Goal: Register for event/course

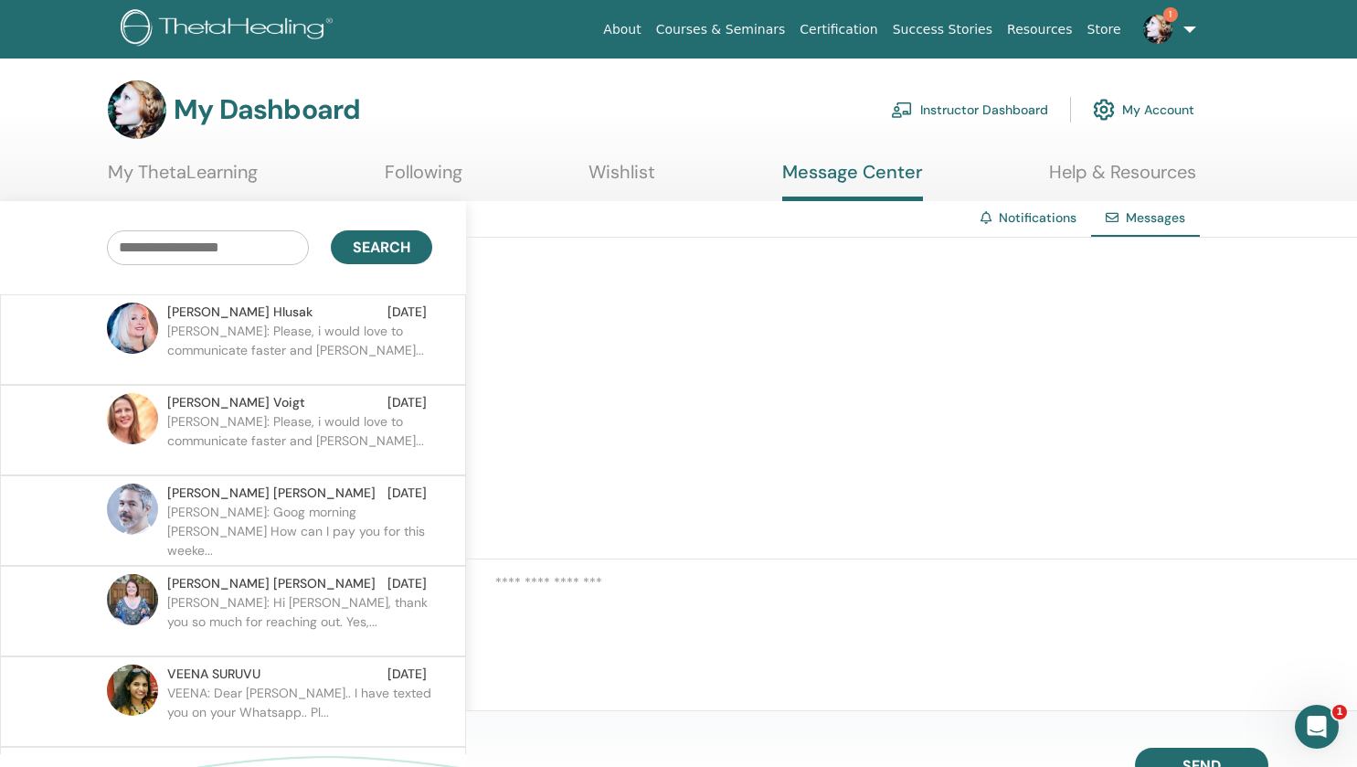
click at [1179, 29] on span "1" at bounding box center [1158, 28] width 44 height 15
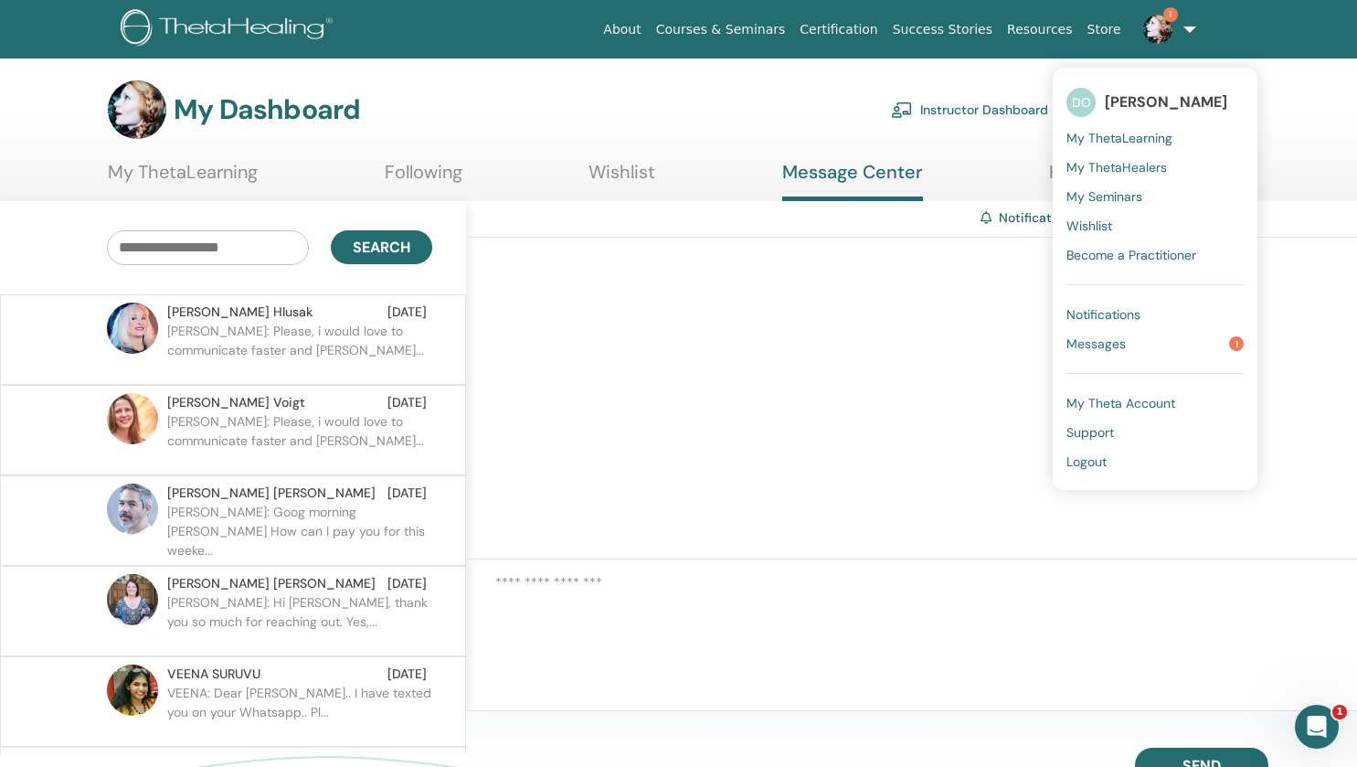
click at [1112, 196] on span "My Seminars" at bounding box center [1104, 196] width 76 height 16
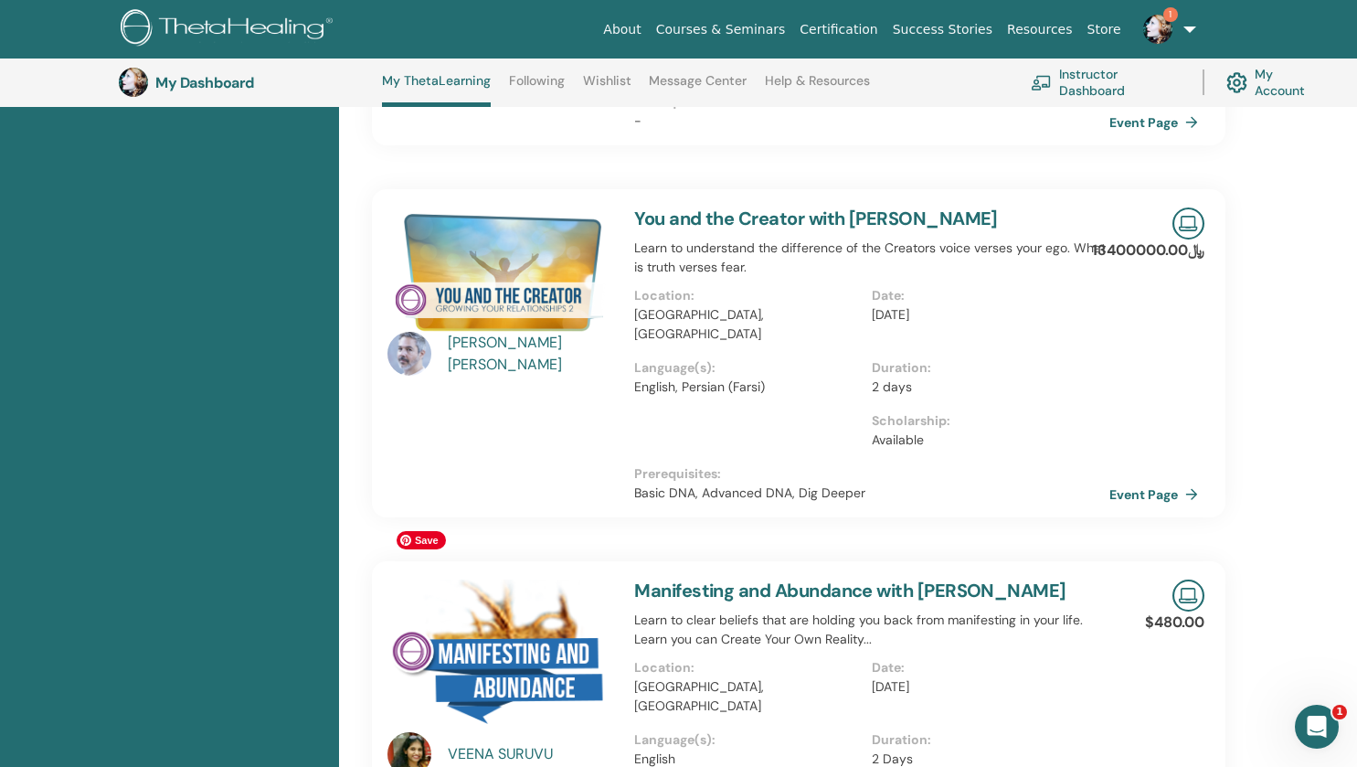
scroll to position [717, 0]
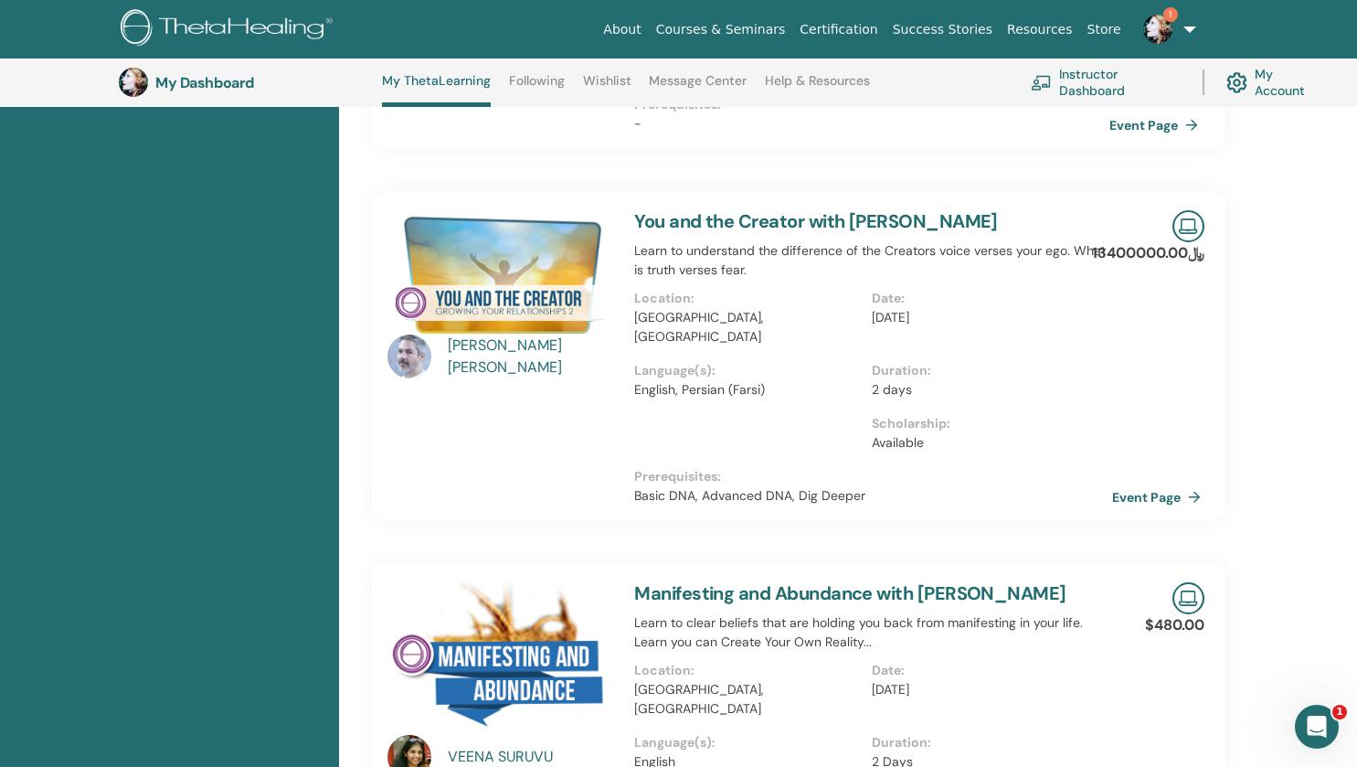
click at [1136, 483] on link "Event Page" at bounding box center [1160, 496] width 96 height 27
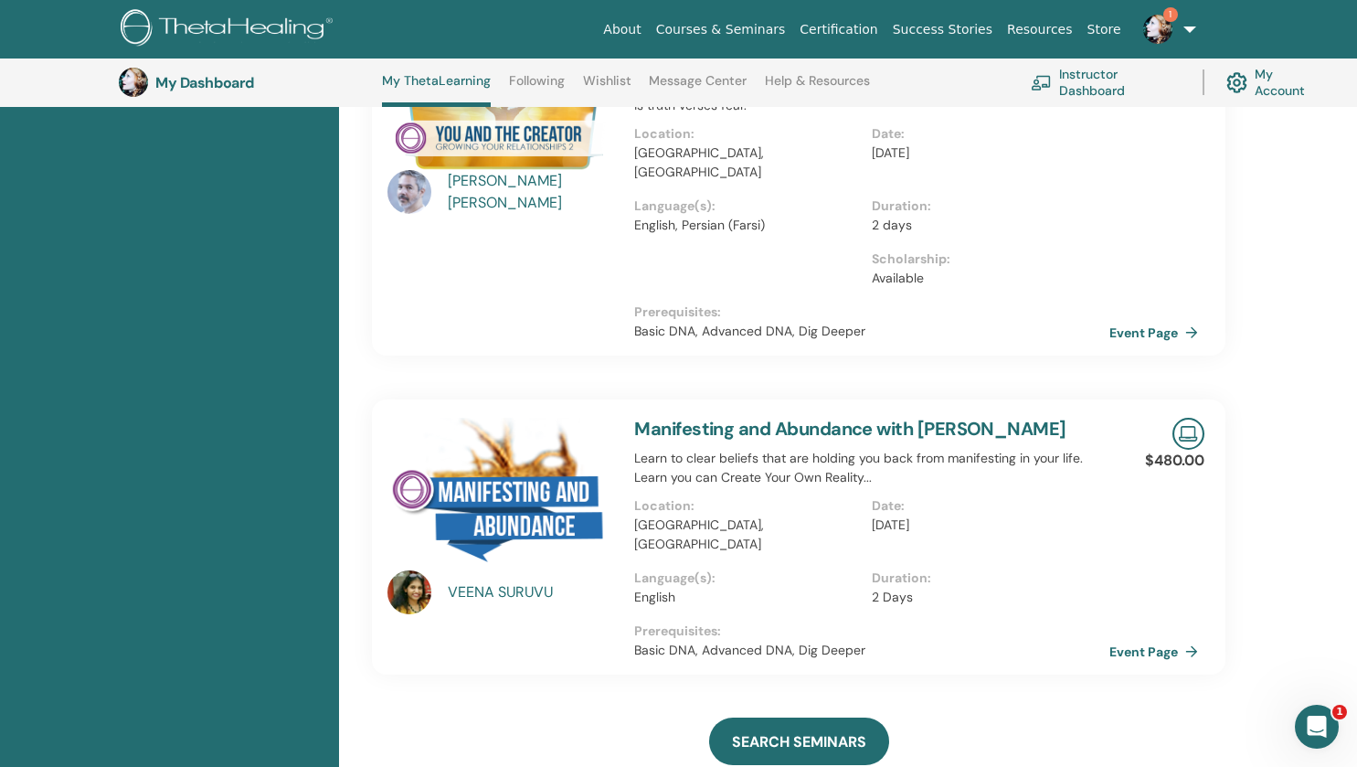
scroll to position [883, 0]
click at [1156, 637] on link "Event Page" at bounding box center [1160, 650] width 96 height 27
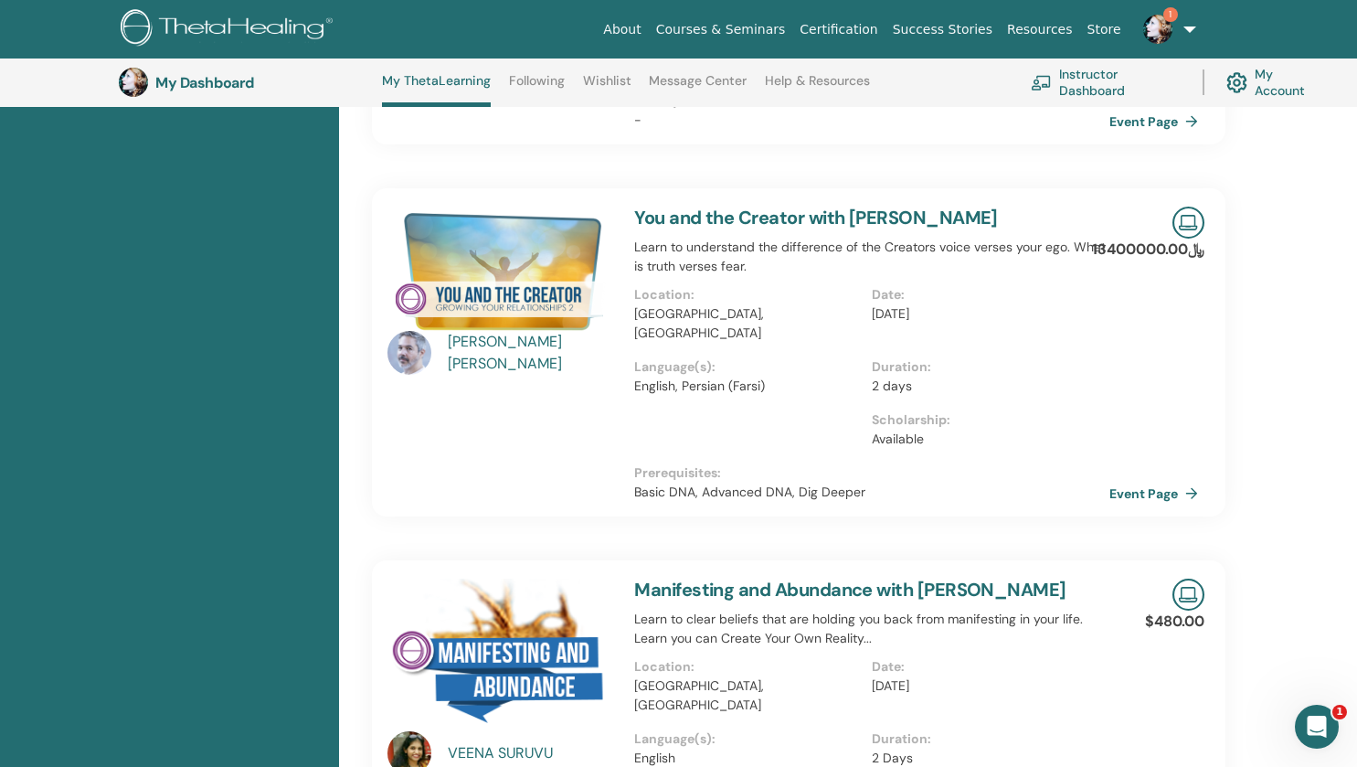
scroll to position [725, 0]
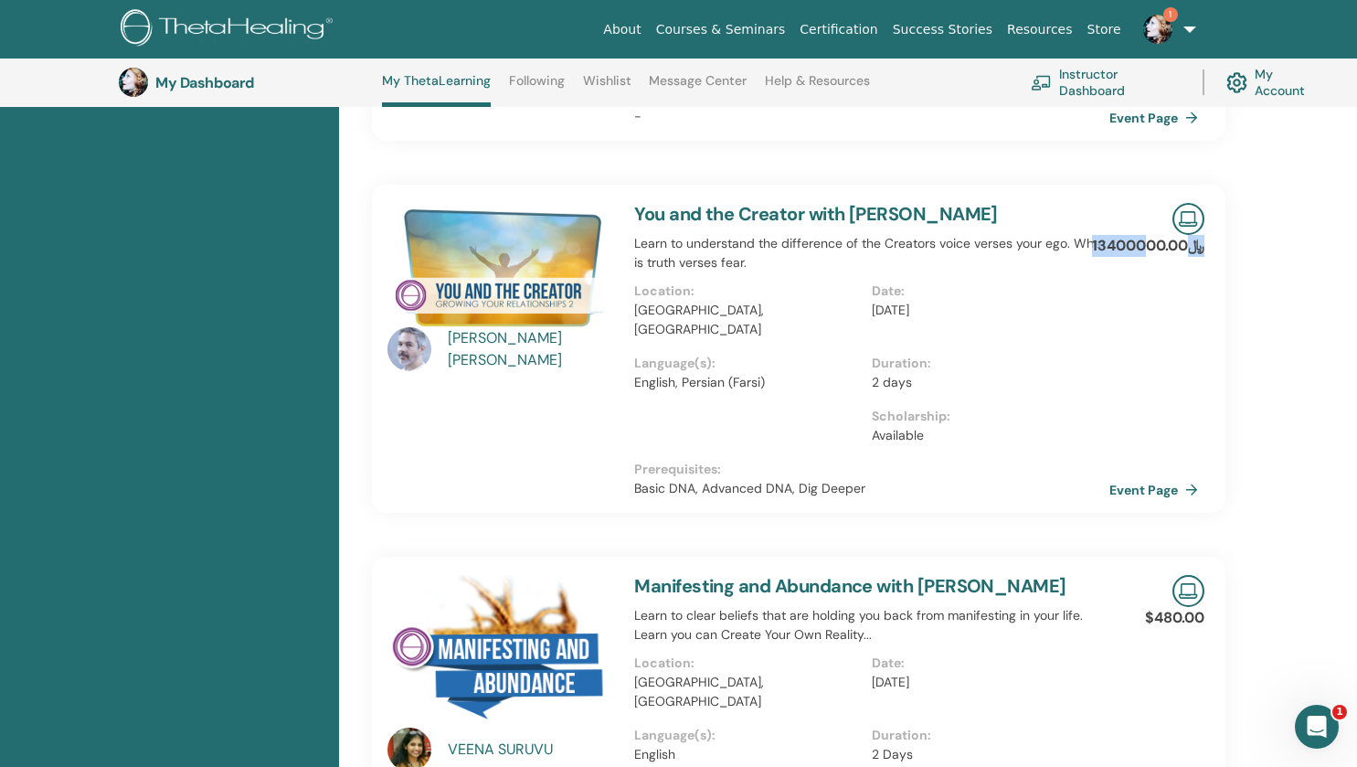
drag, startPoint x: 1206, startPoint y: 209, endPoint x: 1120, endPoint y: 204, distance: 86.1
click at [1148, 204] on div "﷼13400000.00 Event Page" at bounding box center [1182, 349] width 68 height 328
drag, startPoint x: 1120, startPoint y: 204, endPoint x: 1199, endPoint y: 224, distance: 81.1
click at [1199, 235] on div "﷼13400000.00" at bounding box center [1182, 253] width 46 height 37
drag, startPoint x: 1207, startPoint y: 207, endPoint x: 1177, endPoint y: 207, distance: 30.2
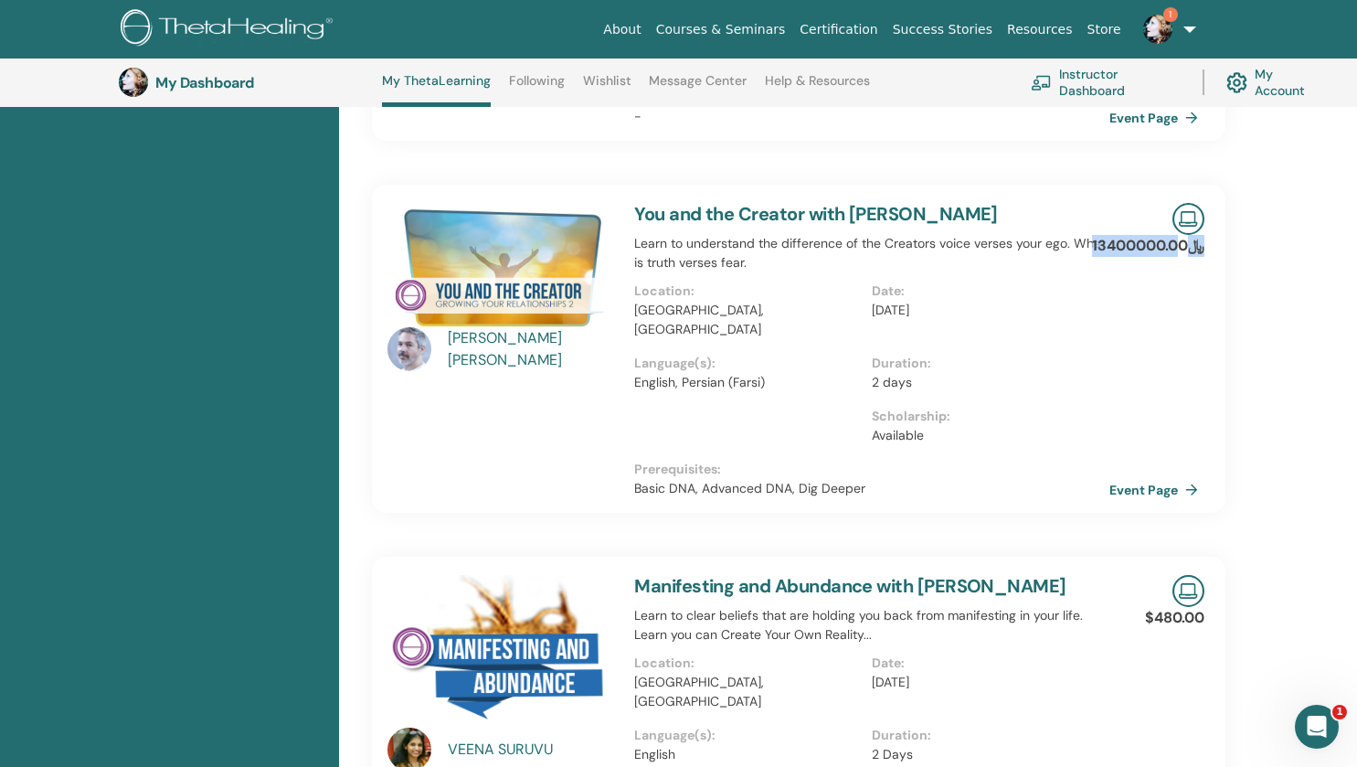
click at [1177, 207] on div "﷼13400000.00 Event Page" at bounding box center [1182, 349] width 68 height 328
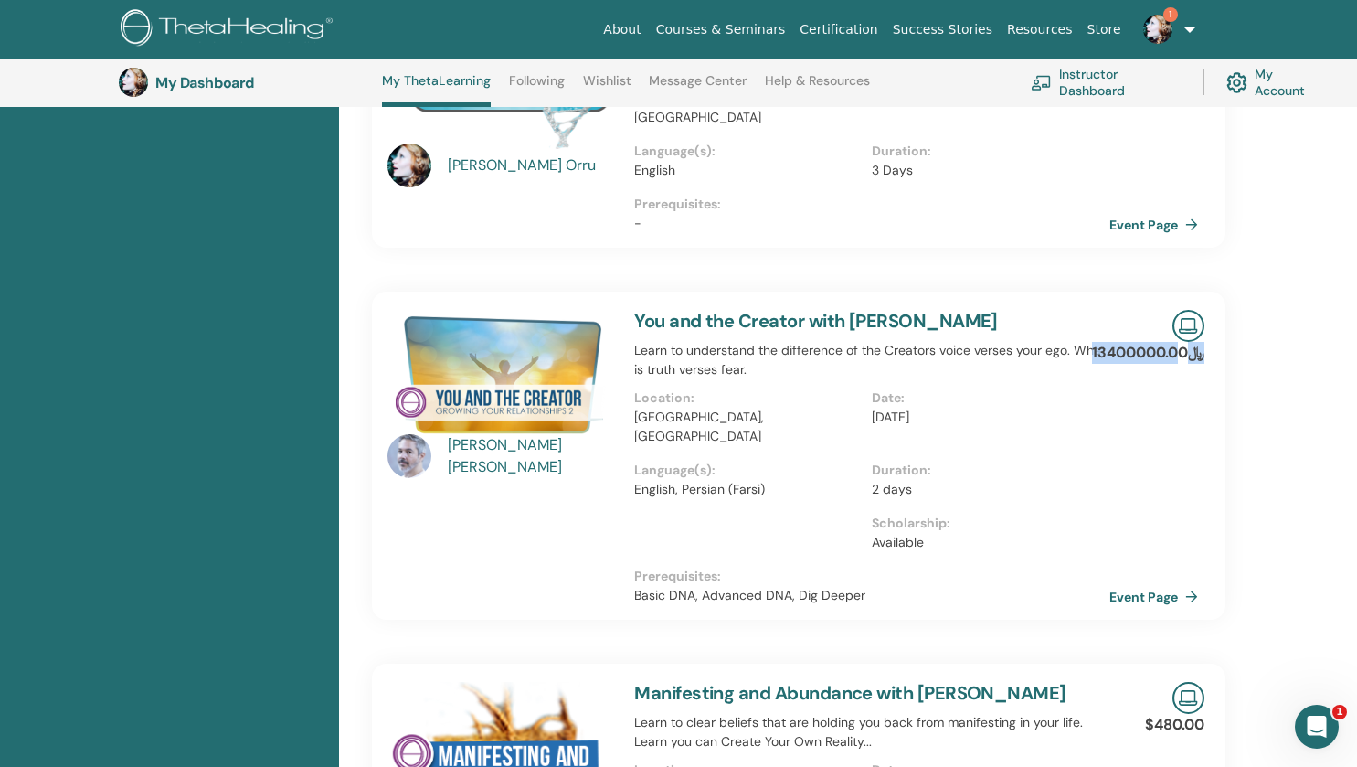
scroll to position [616, 0]
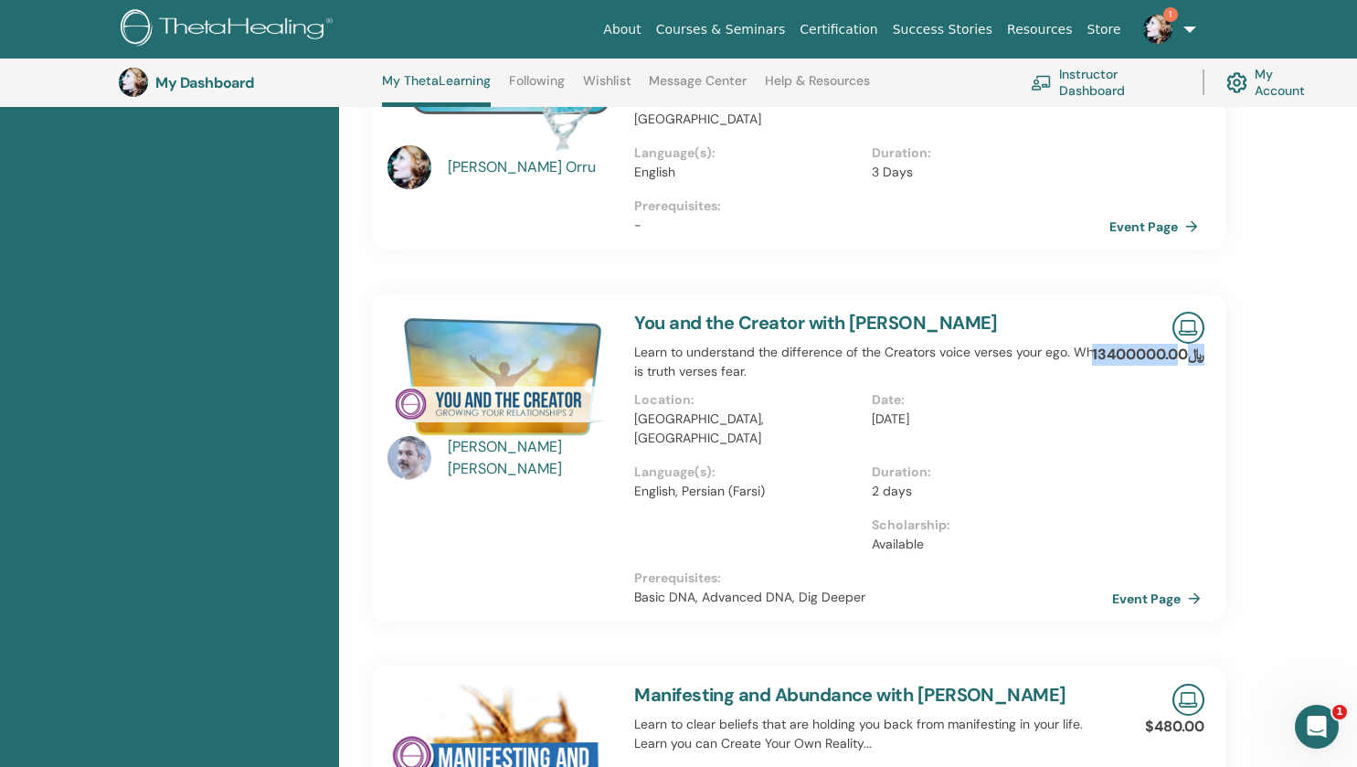
click at [1138, 585] on link "Event Page" at bounding box center [1160, 598] width 96 height 27
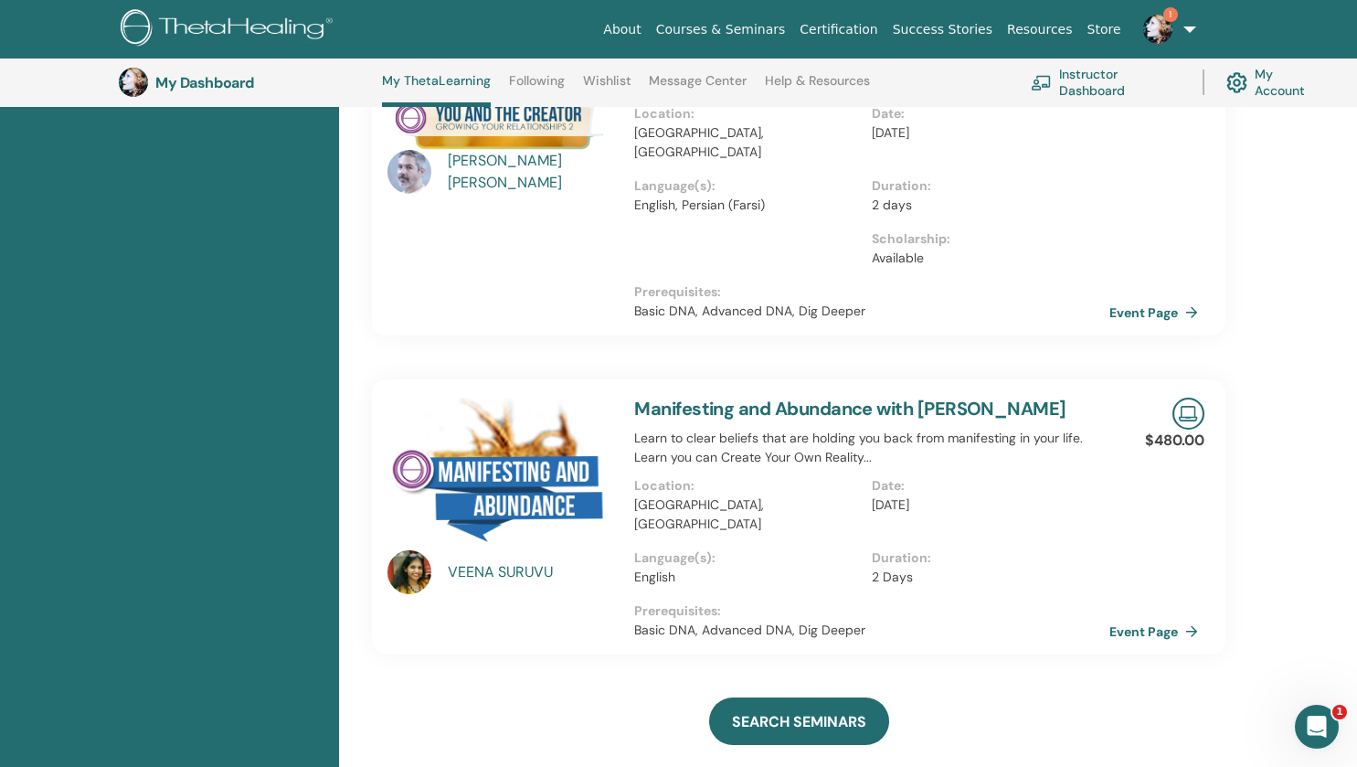
scroll to position [903, 0]
click at [1156, 617] on link "Event Page" at bounding box center [1160, 630] width 96 height 27
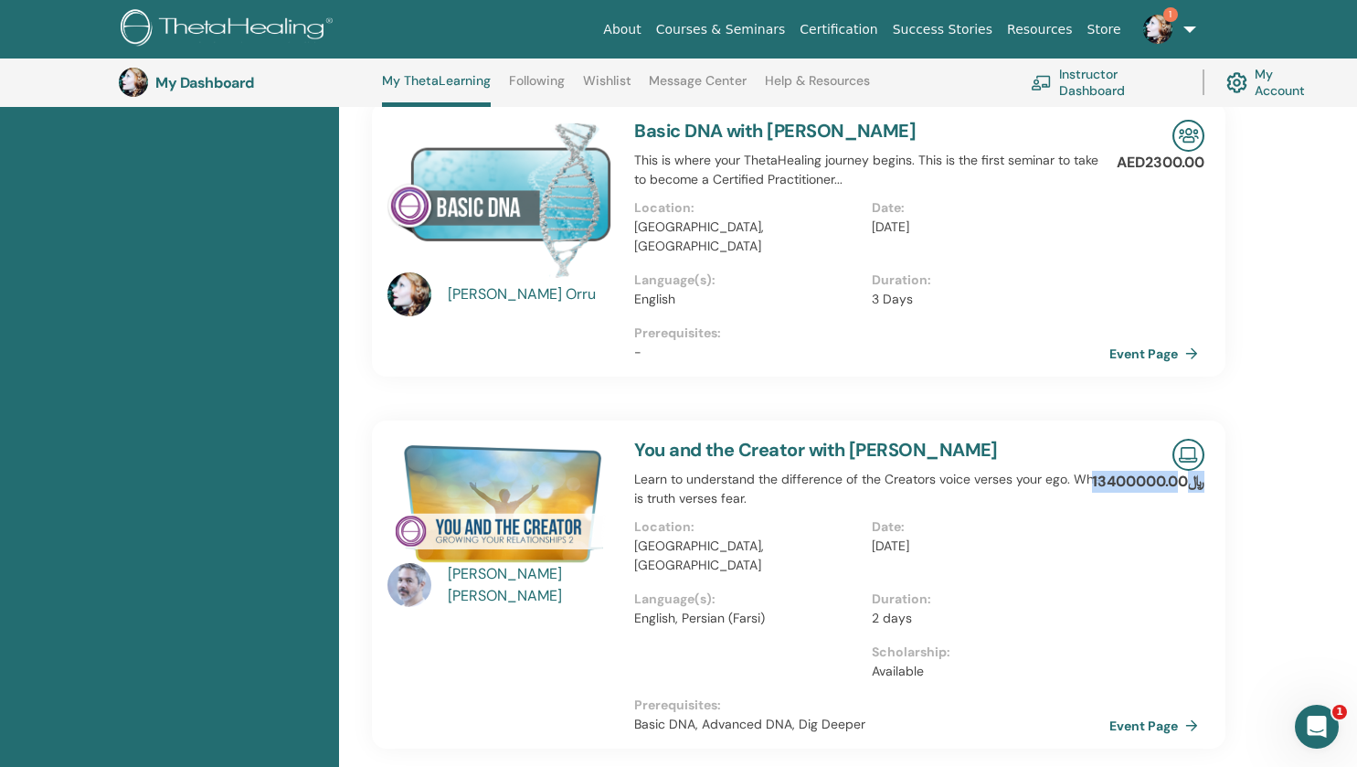
scroll to position [494, 0]
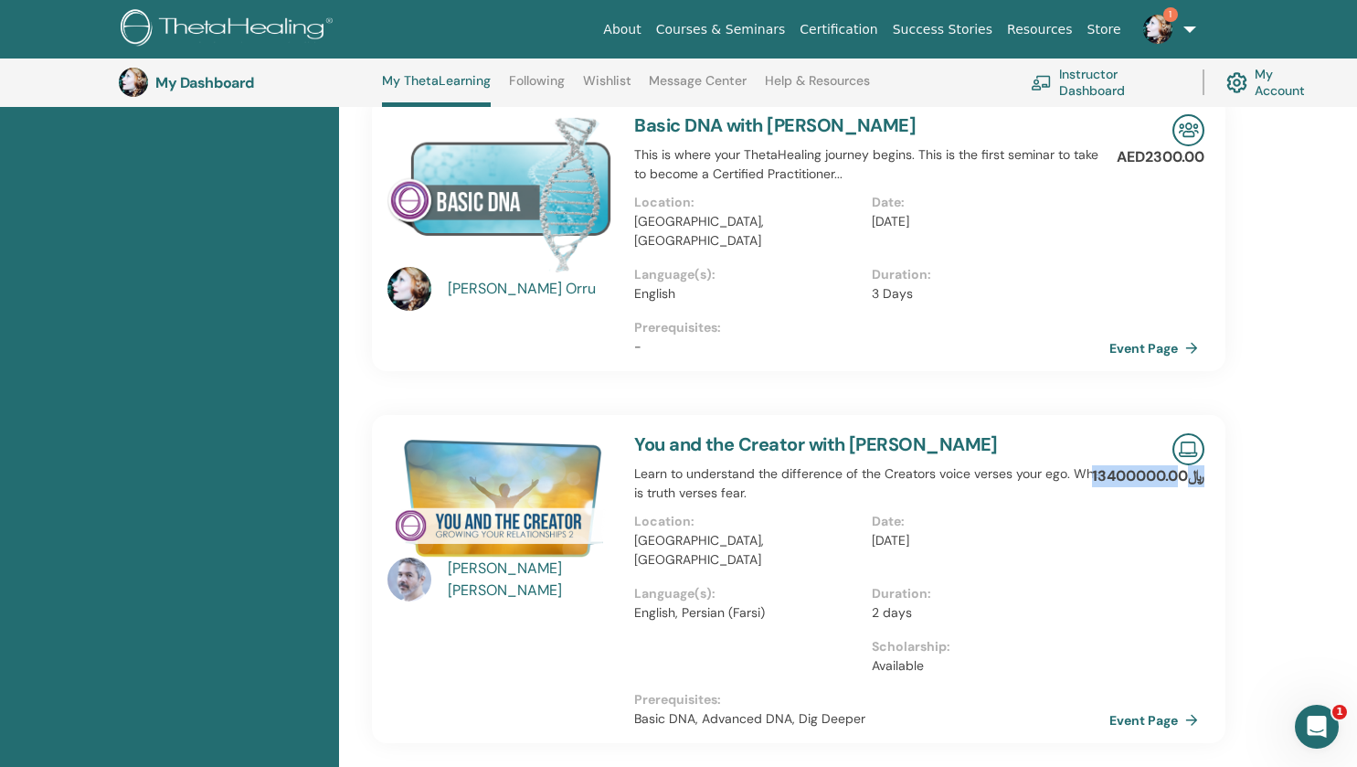
click at [613, 83] on link "Wishlist" at bounding box center [607, 87] width 48 height 29
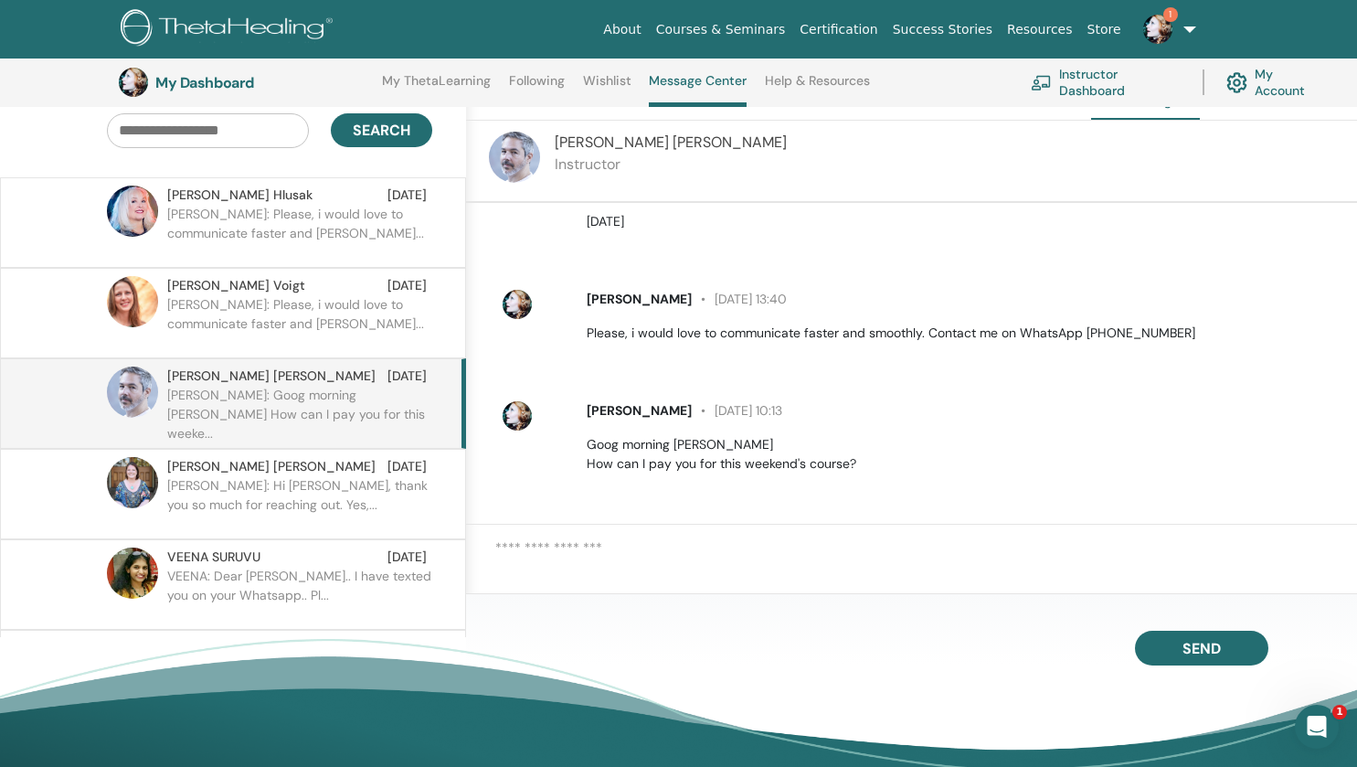
scroll to position [164, 0]
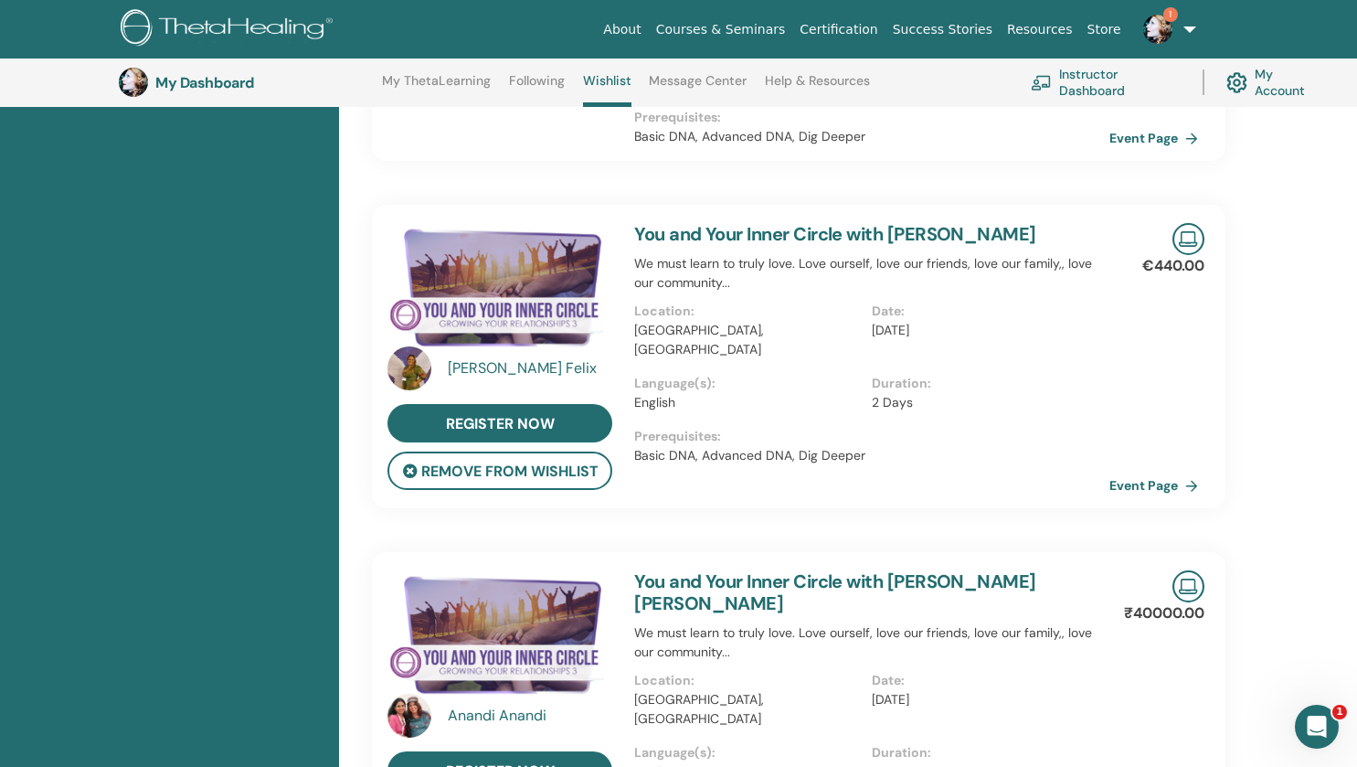
scroll to position [820, 0]
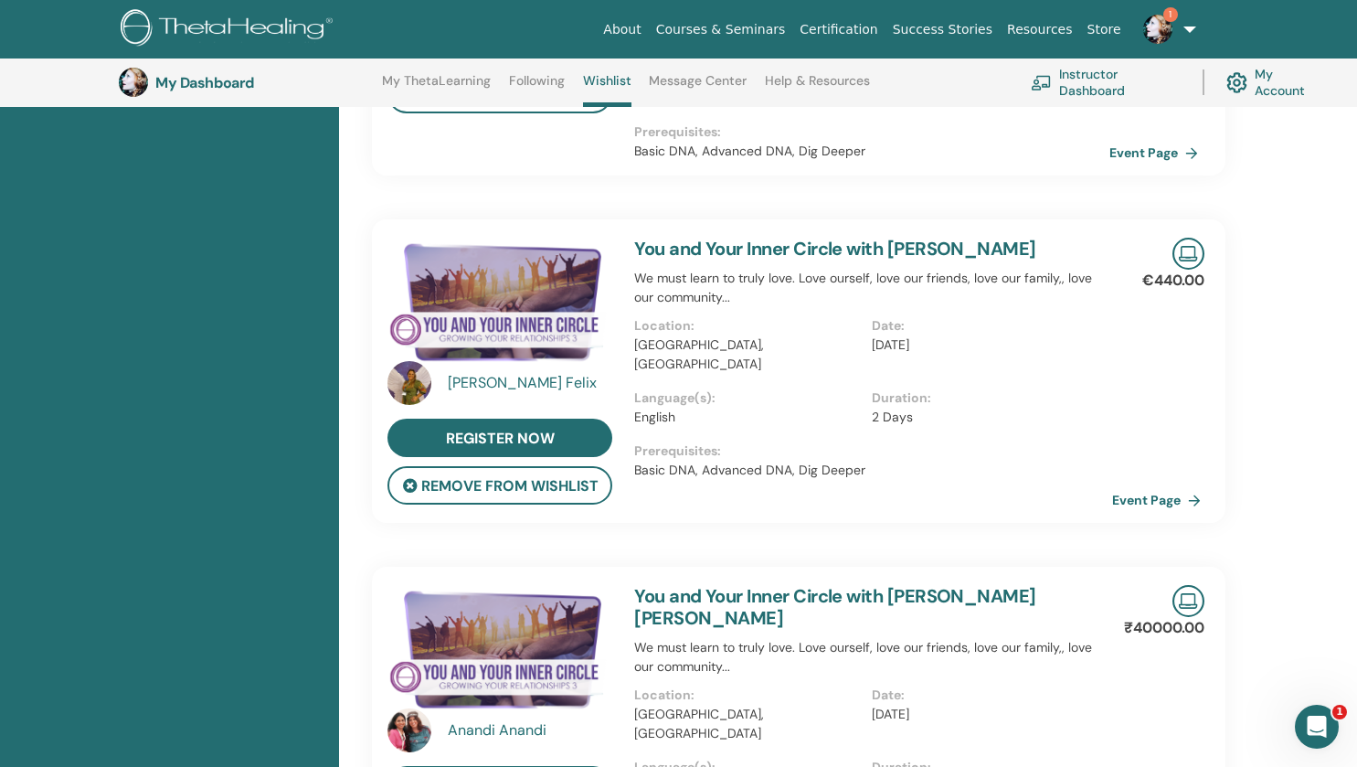
click at [1151, 486] on link "Event Page" at bounding box center [1160, 499] width 96 height 27
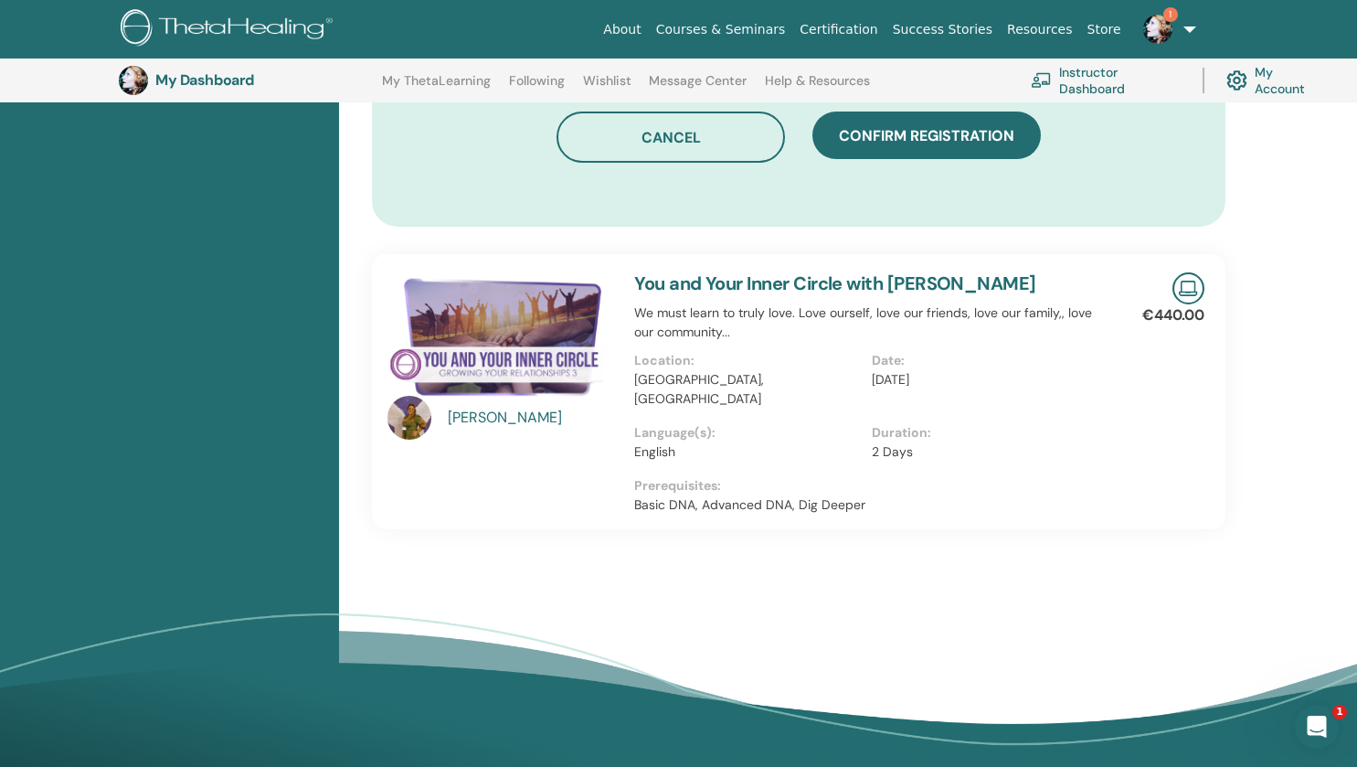
scroll to position [1240, 0]
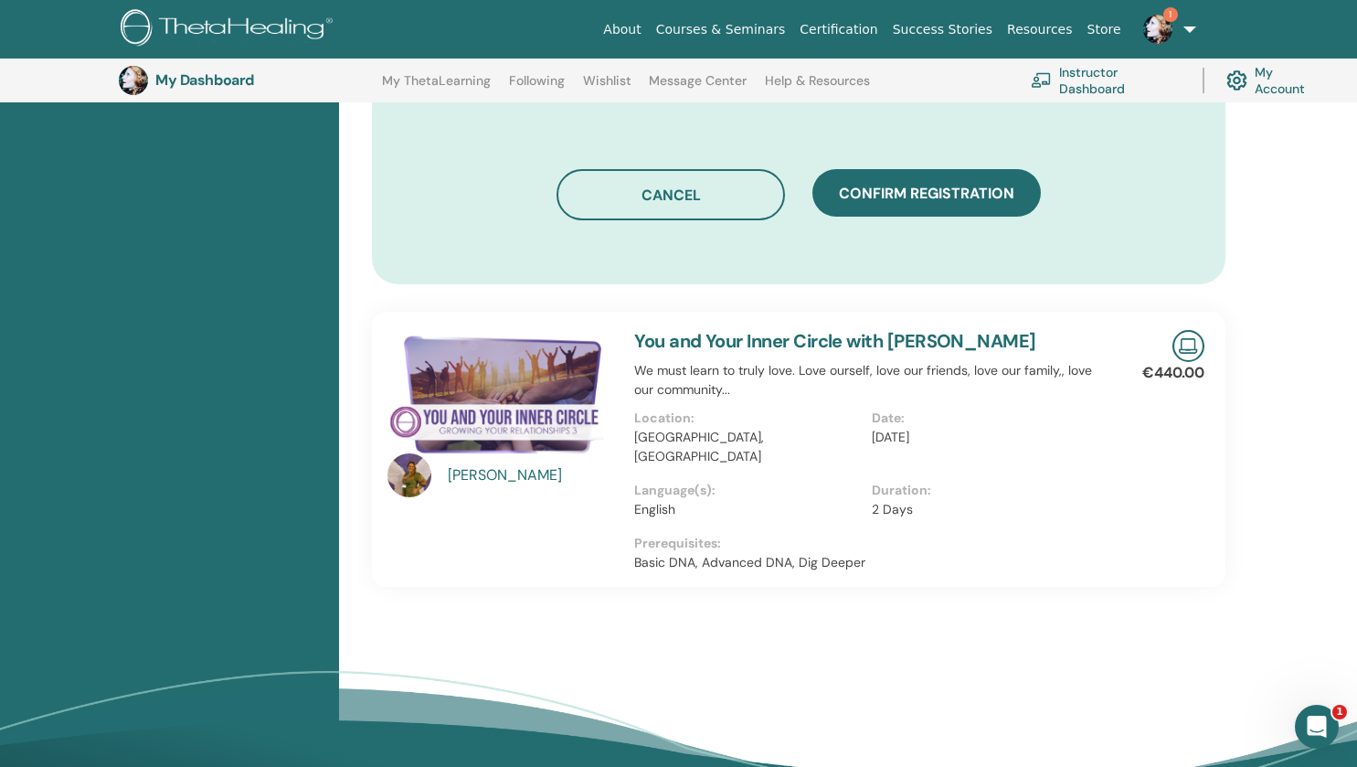
scroll to position [1182, 0]
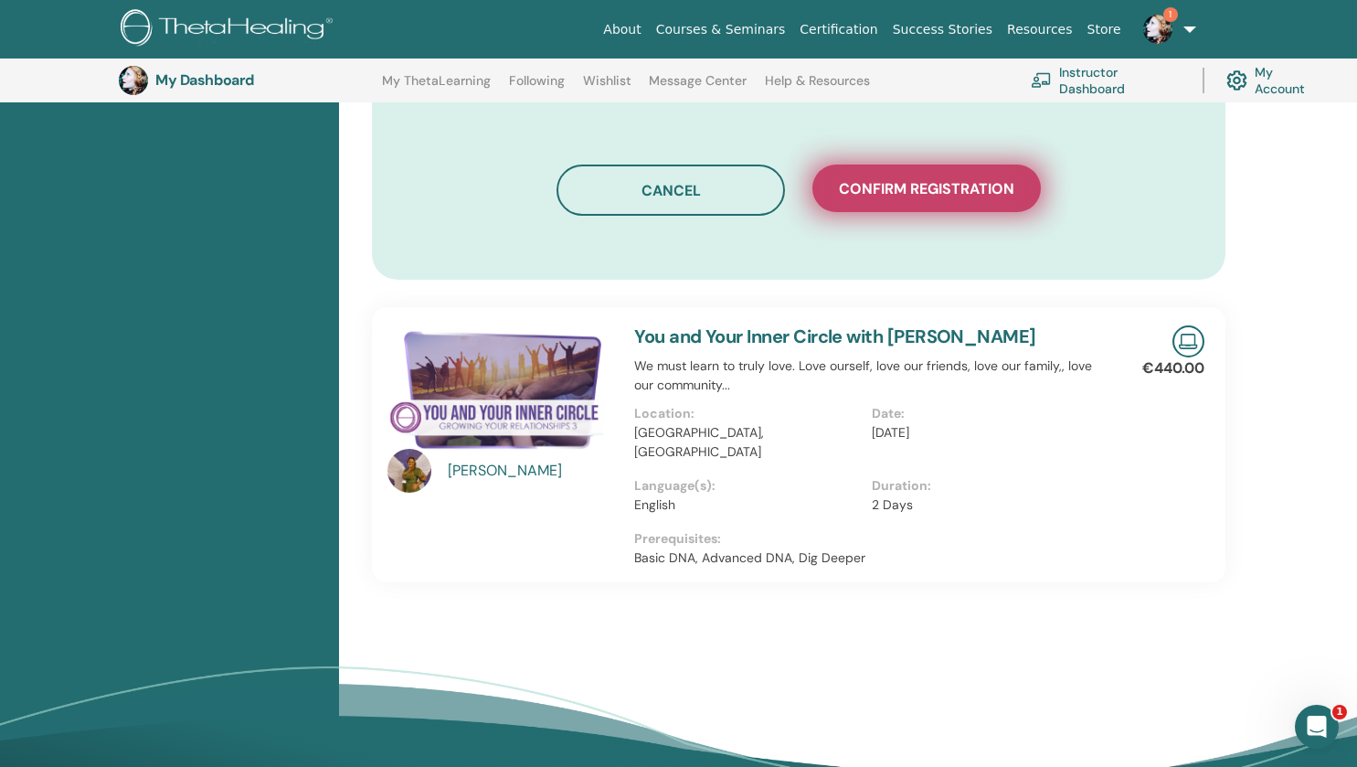
click at [887, 198] on button "Confirm registration" at bounding box center [926, 188] width 228 height 48
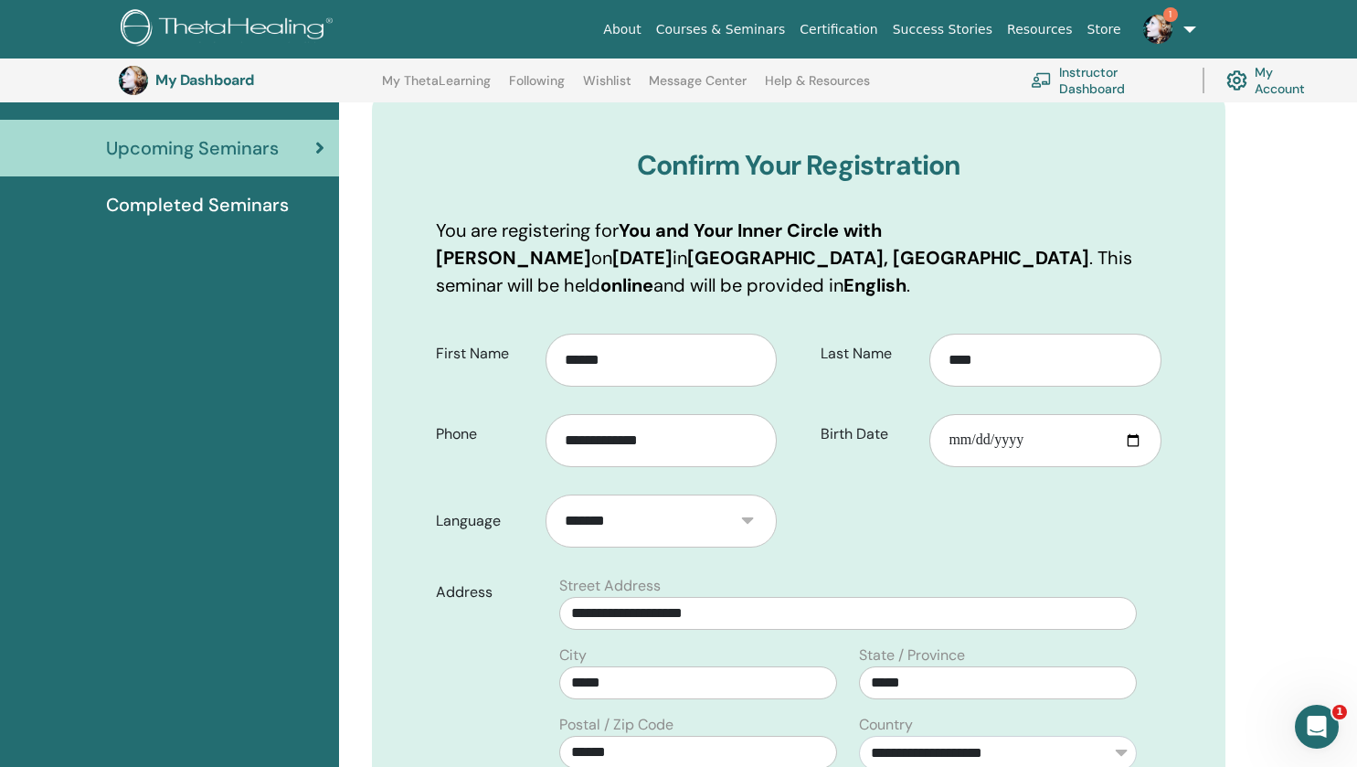
scroll to position [187, 0]
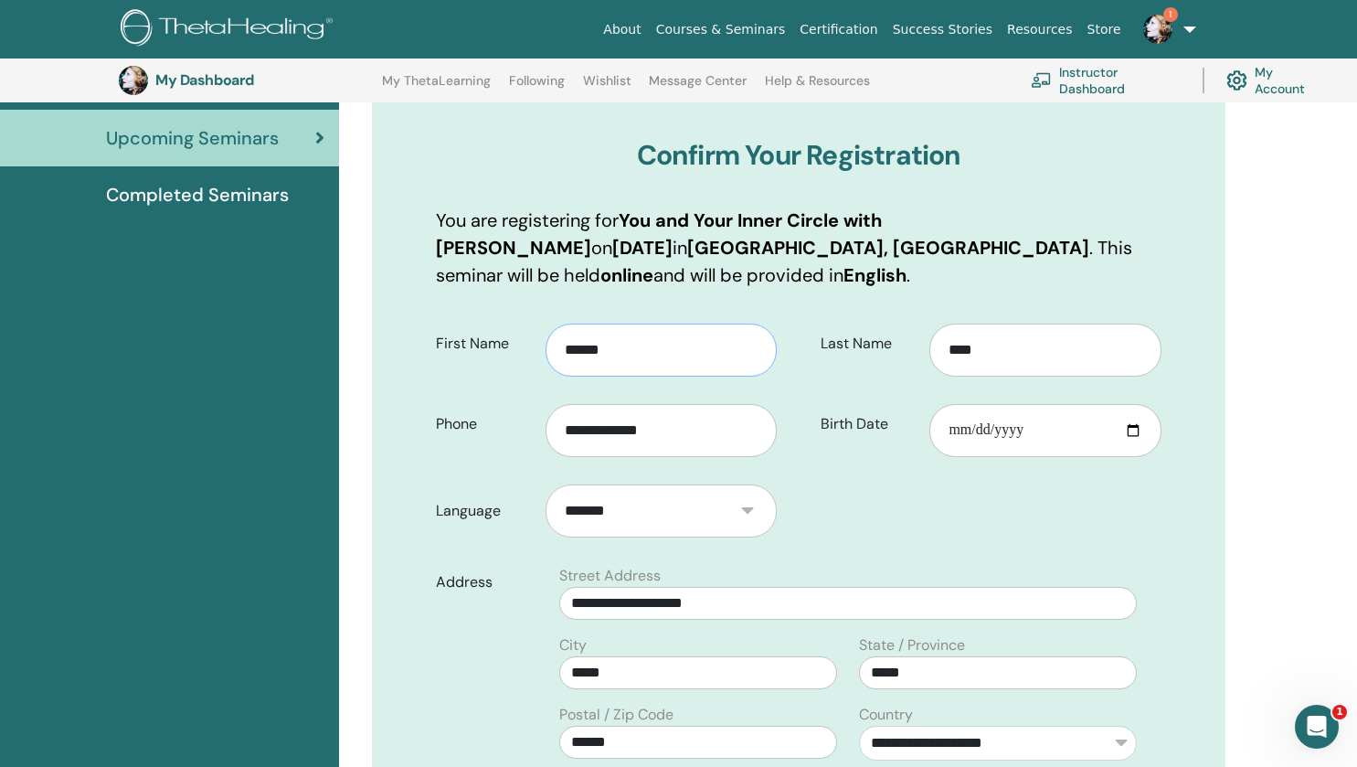
click at [684, 368] on input "******" at bounding box center [662, 349] width 232 height 53
click at [875, 444] on div "**********" at bounding box center [991, 424] width 368 height 66
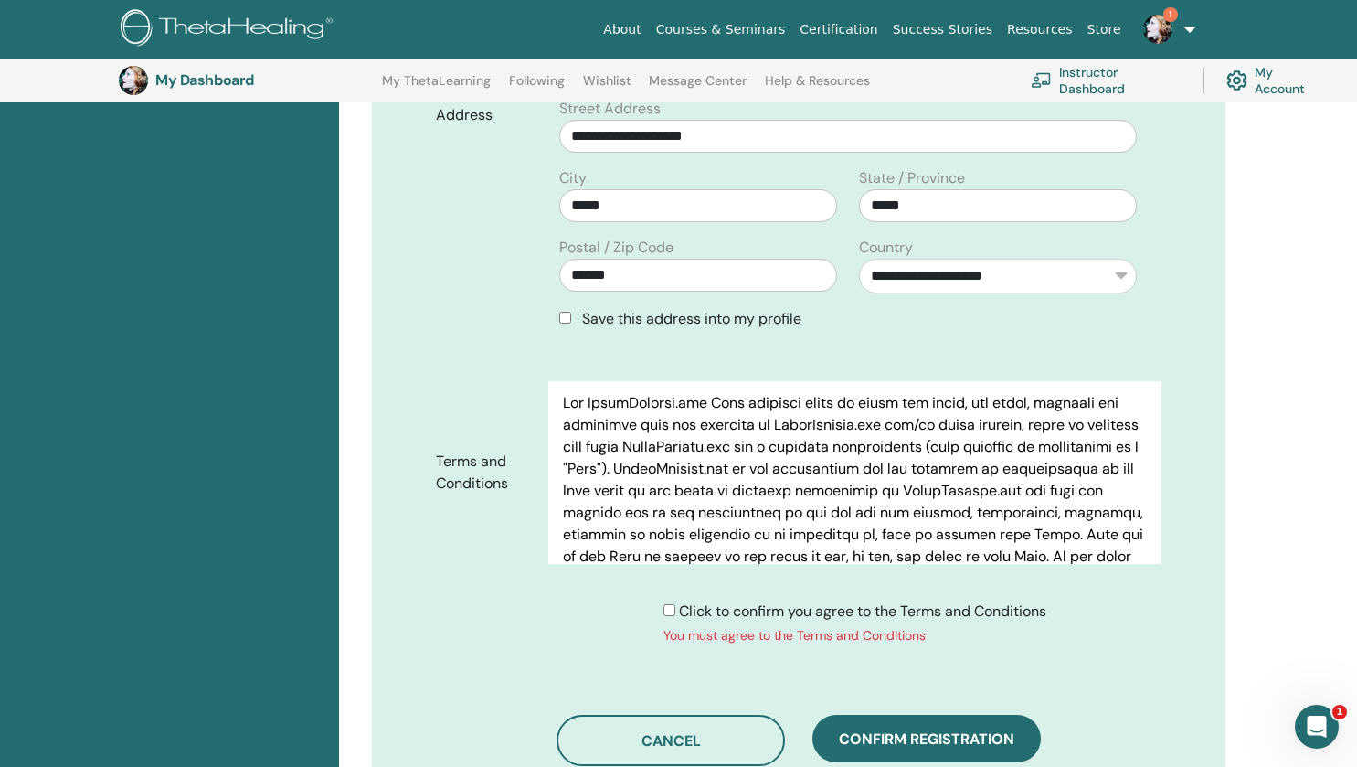
scroll to position [191, 0]
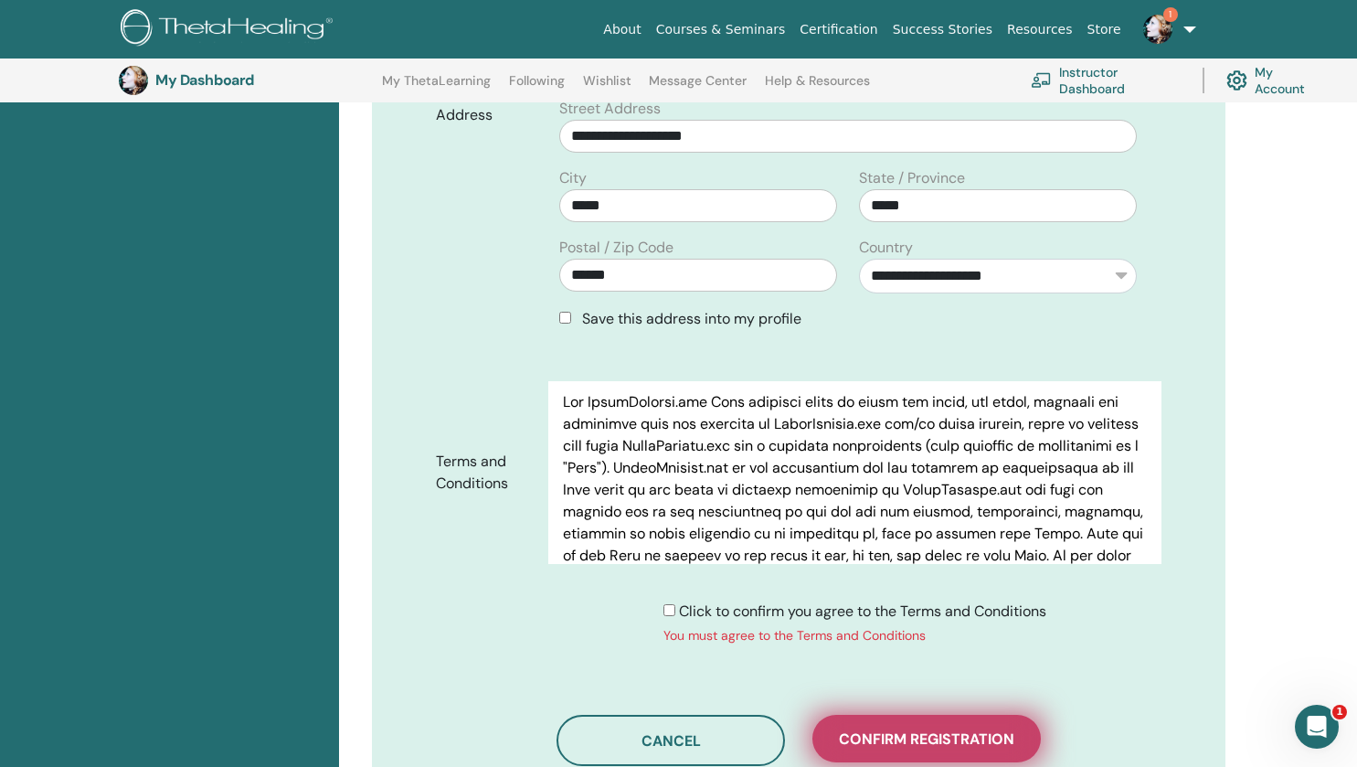
click at [921, 737] on span "Confirm registration" at bounding box center [926, 738] width 175 height 19
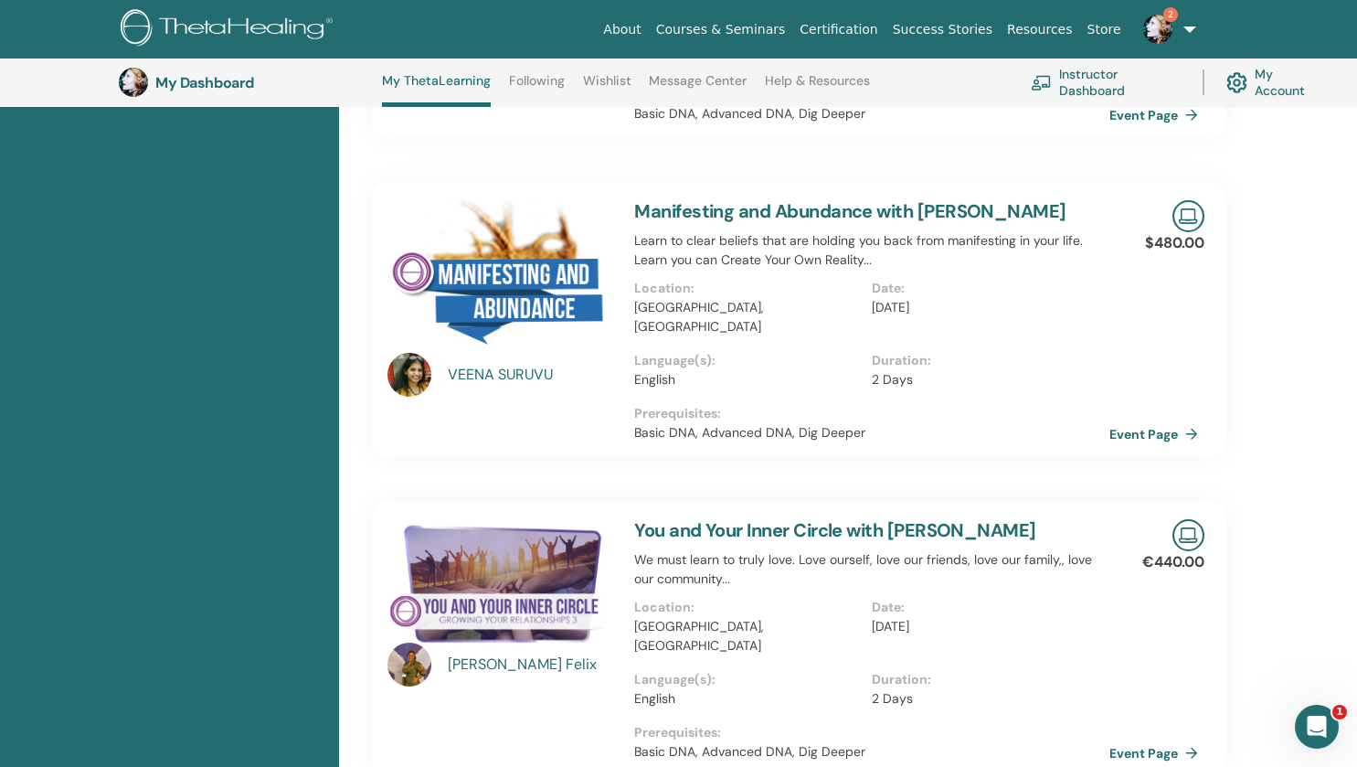
scroll to position [1171, 0]
click at [1146, 738] on link "Event Page" at bounding box center [1160, 751] width 96 height 27
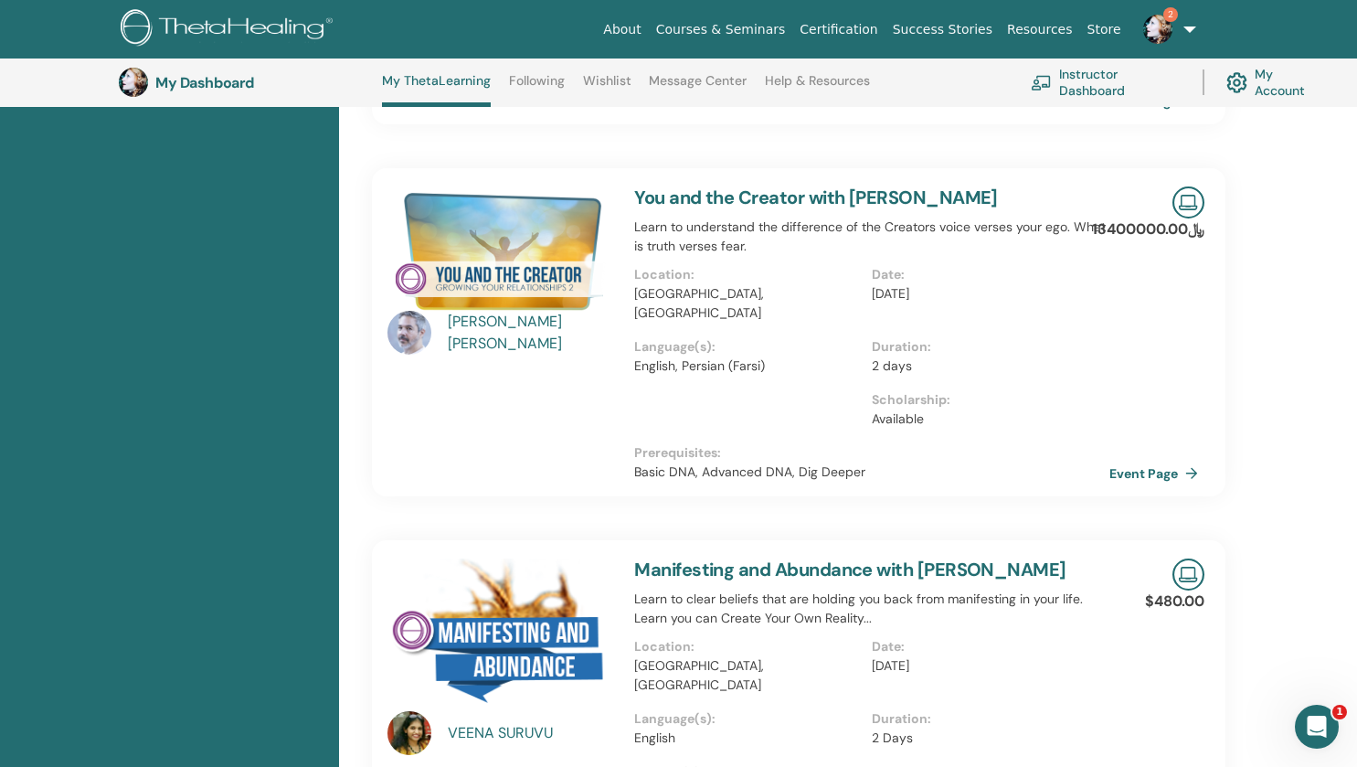
click at [502, 311] on div "Daniel Tuttle" at bounding box center [532, 333] width 169 height 44
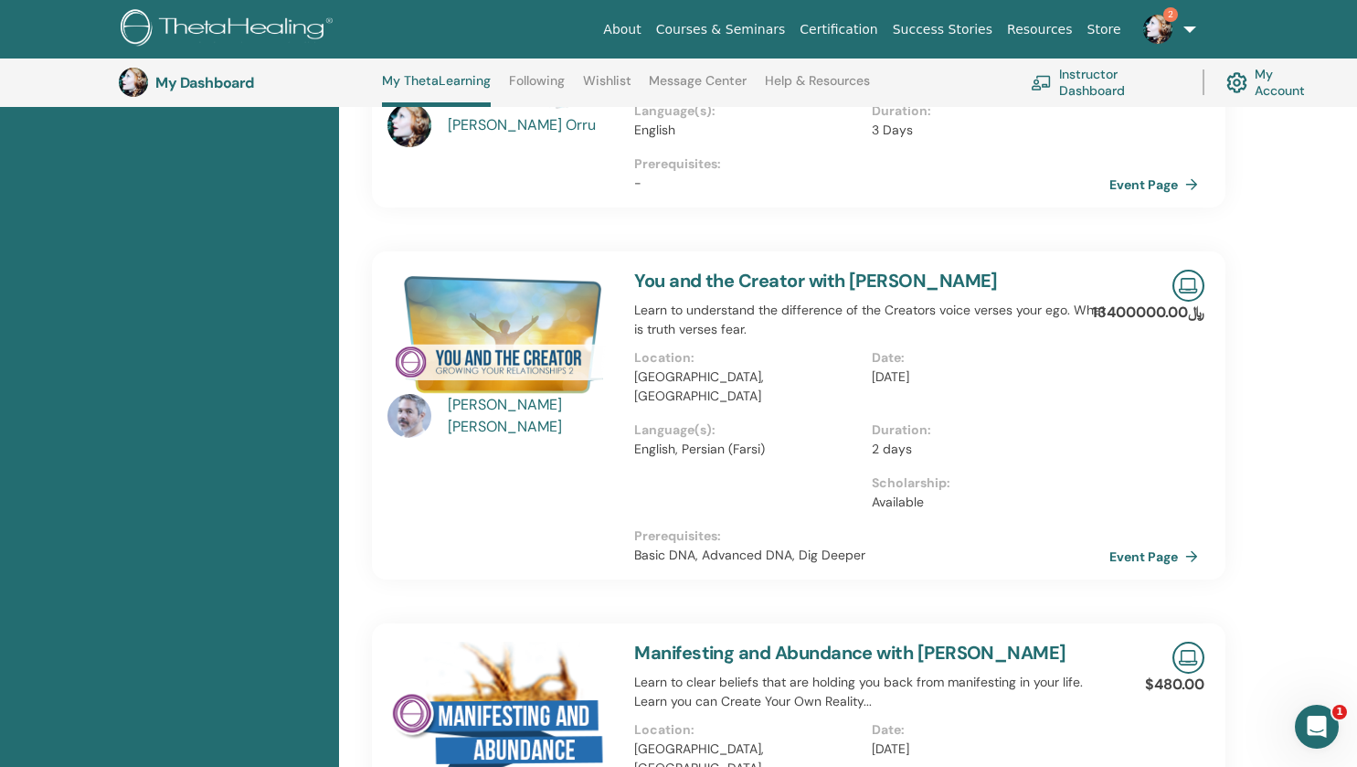
scroll to position [730, 0]
click at [1167, 542] on link "Event Page" at bounding box center [1160, 555] width 96 height 27
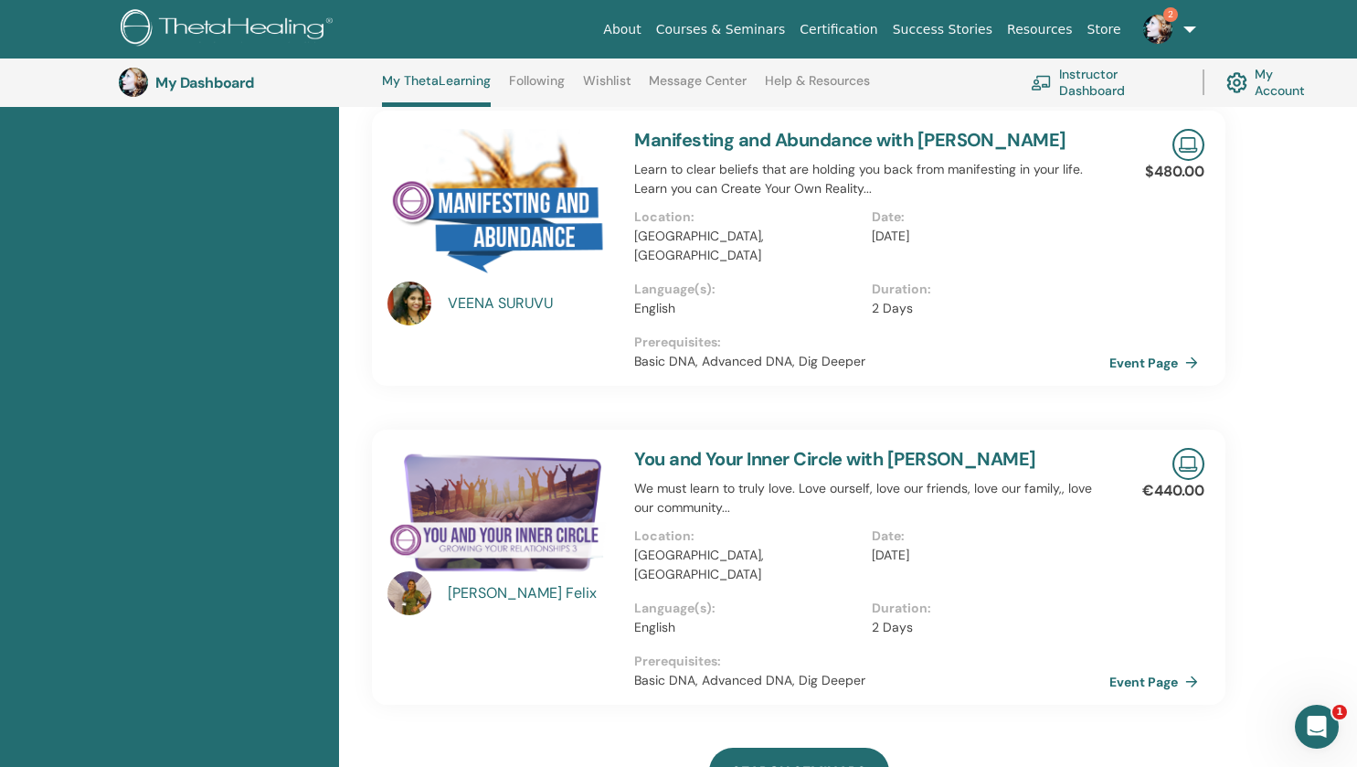
scroll to position [1244, 0]
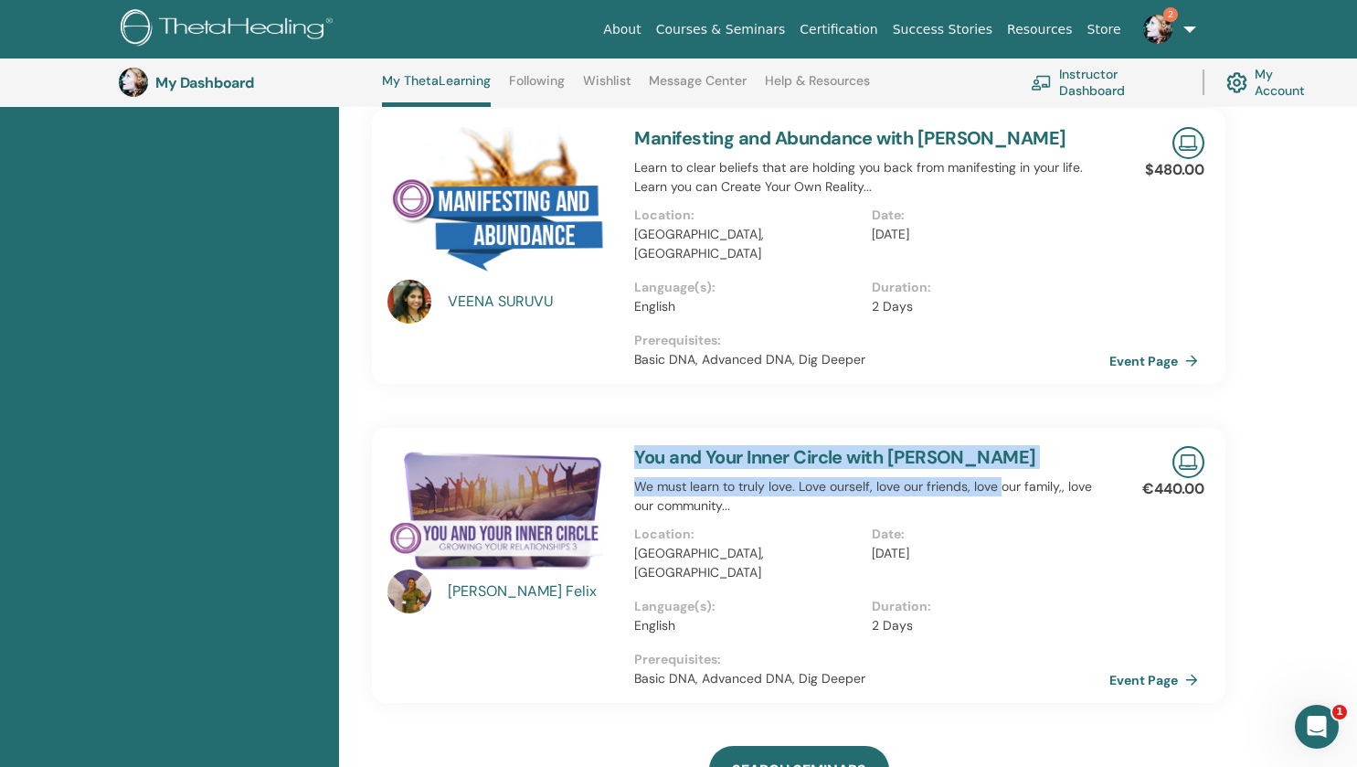
drag, startPoint x: 1002, startPoint y: 404, endPoint x: 636, endPoint y: 387, distance: 365.9
click at [636, 428] on div "You and Your Inner Circle with Juliana Felix We must learn to truly love. Love …" at bounding box center [871, 565] width 497 height 275
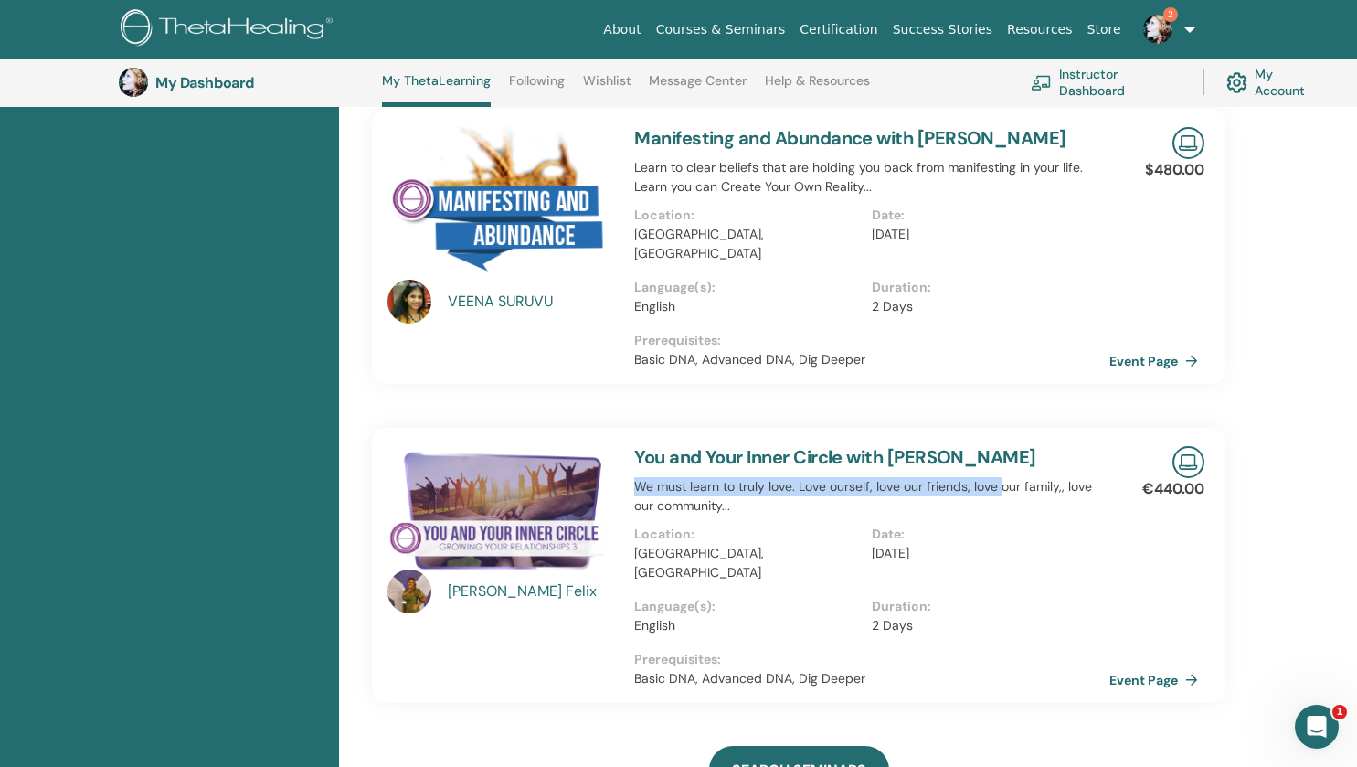
click at [636, 445] on link "You and Your Inner Circle with [PERSON_NAME]" at bounding box center [835, 457] width 402 height 24
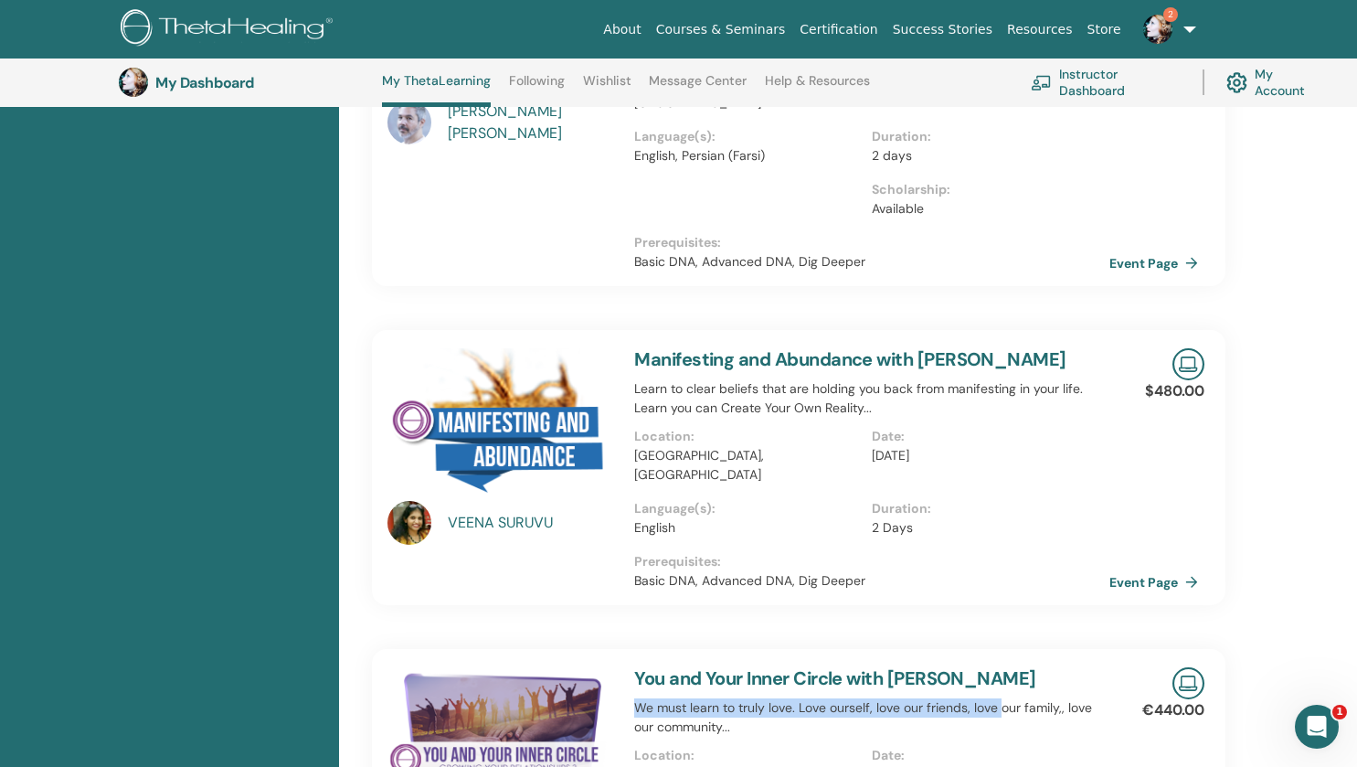
scroll to position [1023, 0]
click at [1015, 697] on p "We must learn to truly love. Love ourself, love our friends, love our family,, …" at bounding box center [871, 716] width 475 height 38
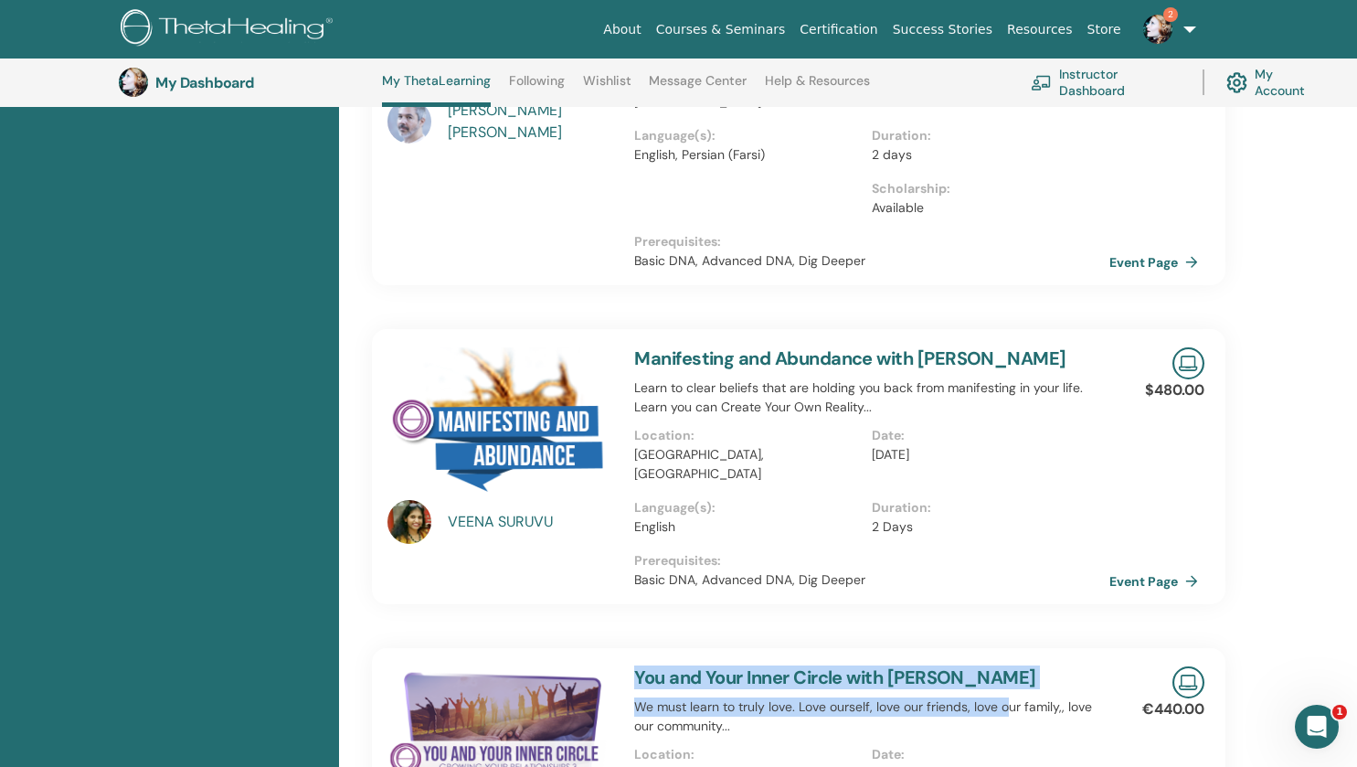
drag, startPoint x: 1004, startPoint y: 631, endPoint x: 634, endPoint y: 599, distance: 371.4
copy div "You and Your Inner Circle with Juliana Felix We must learn to truly love. Love …"
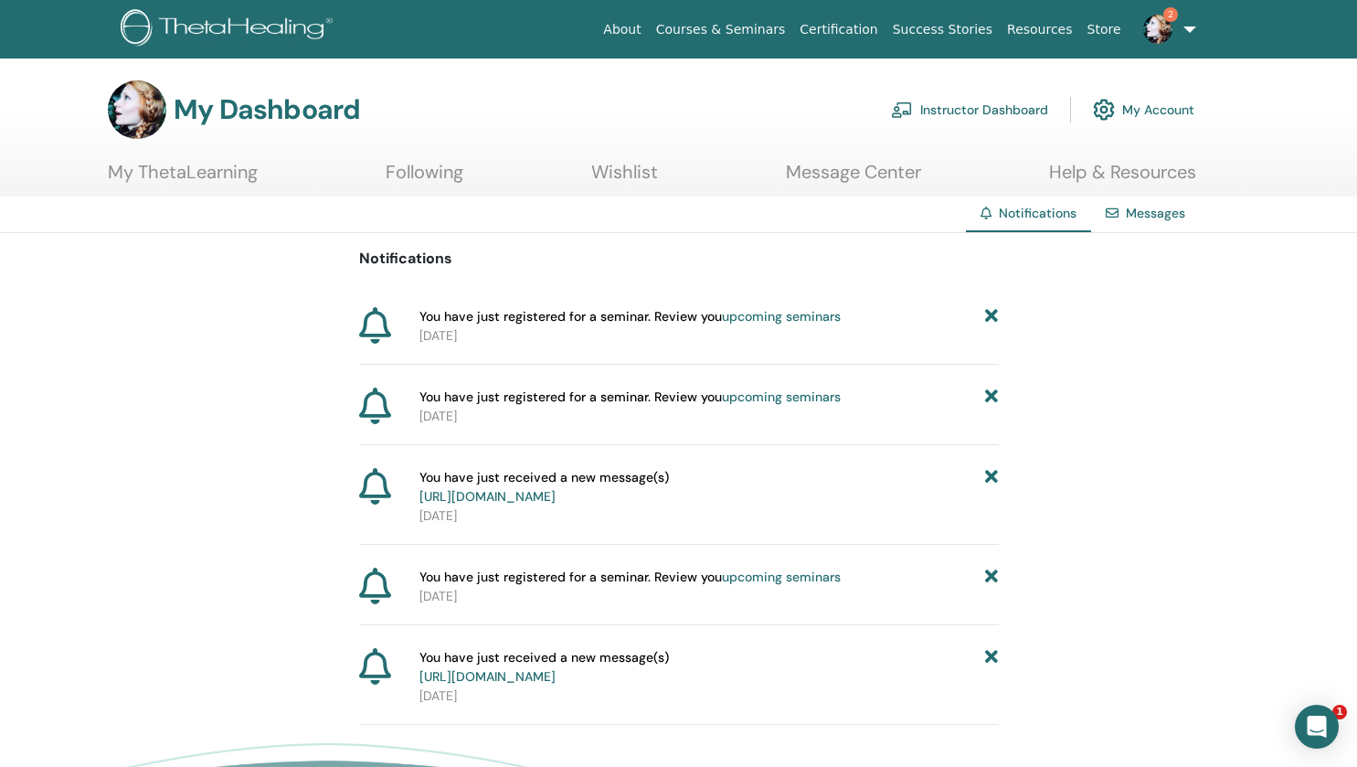
click at [1157, 27] on img at bounding box center [1157, 29] width 29 height 29
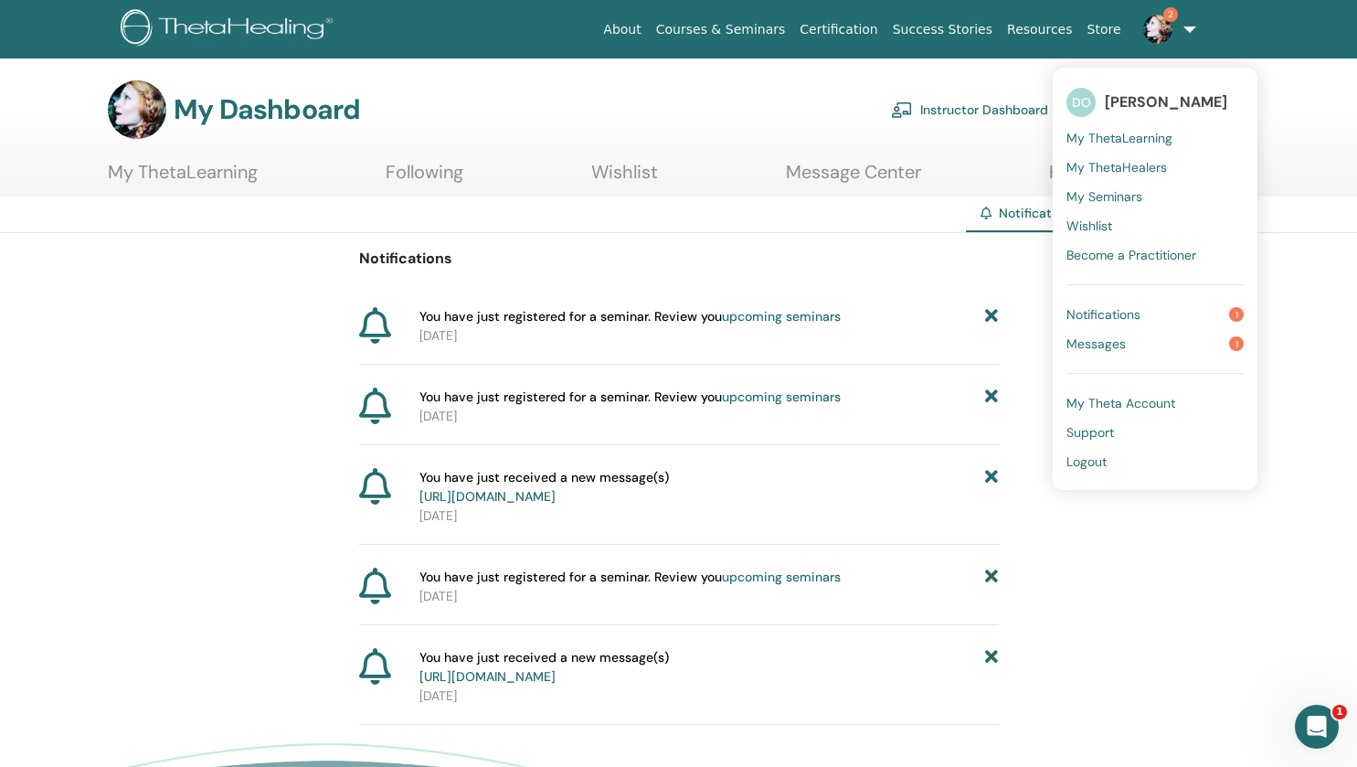
click at [1108, 346] on span "Messages" at bounding box center [1095, 343] width 59 height 16
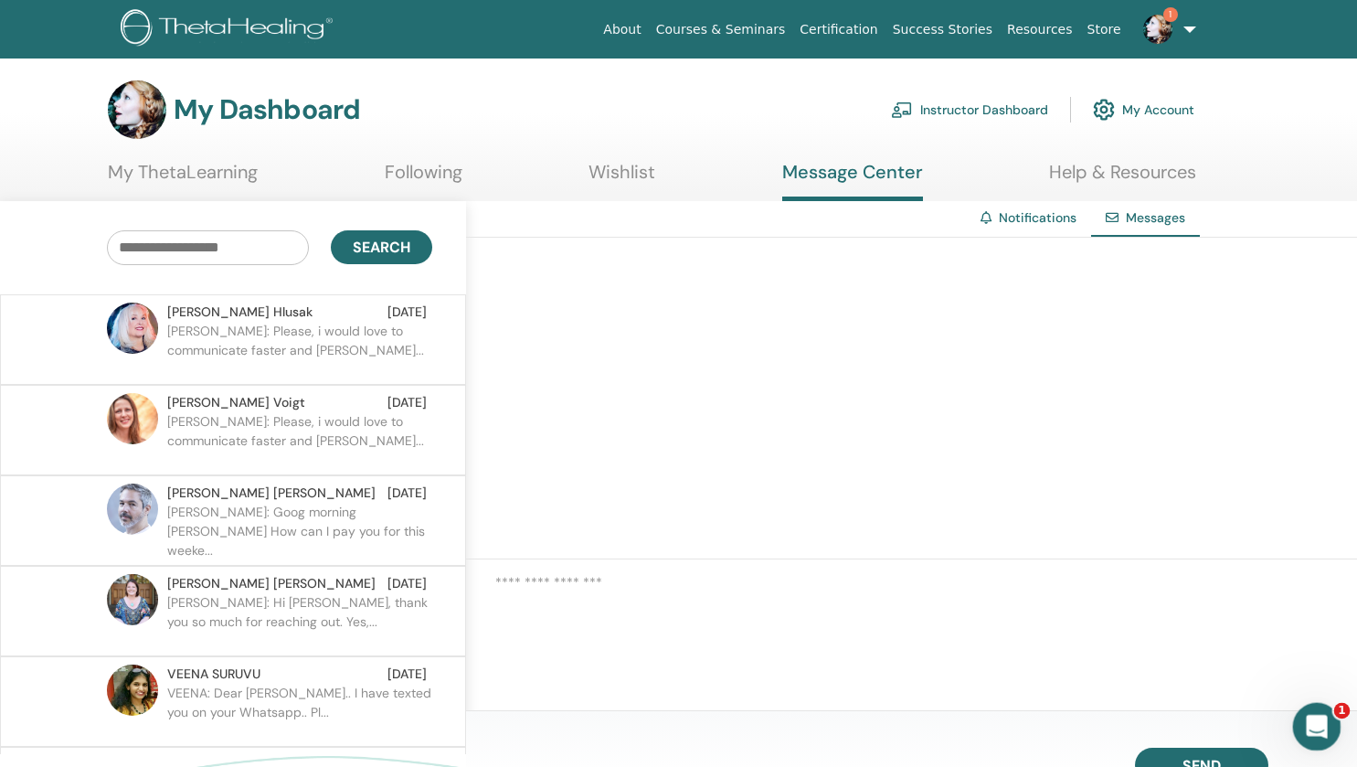
click at [1316, 702] on div "Apri il messenger Intercom" at bounding box center [1314, 724] width 60 height 60
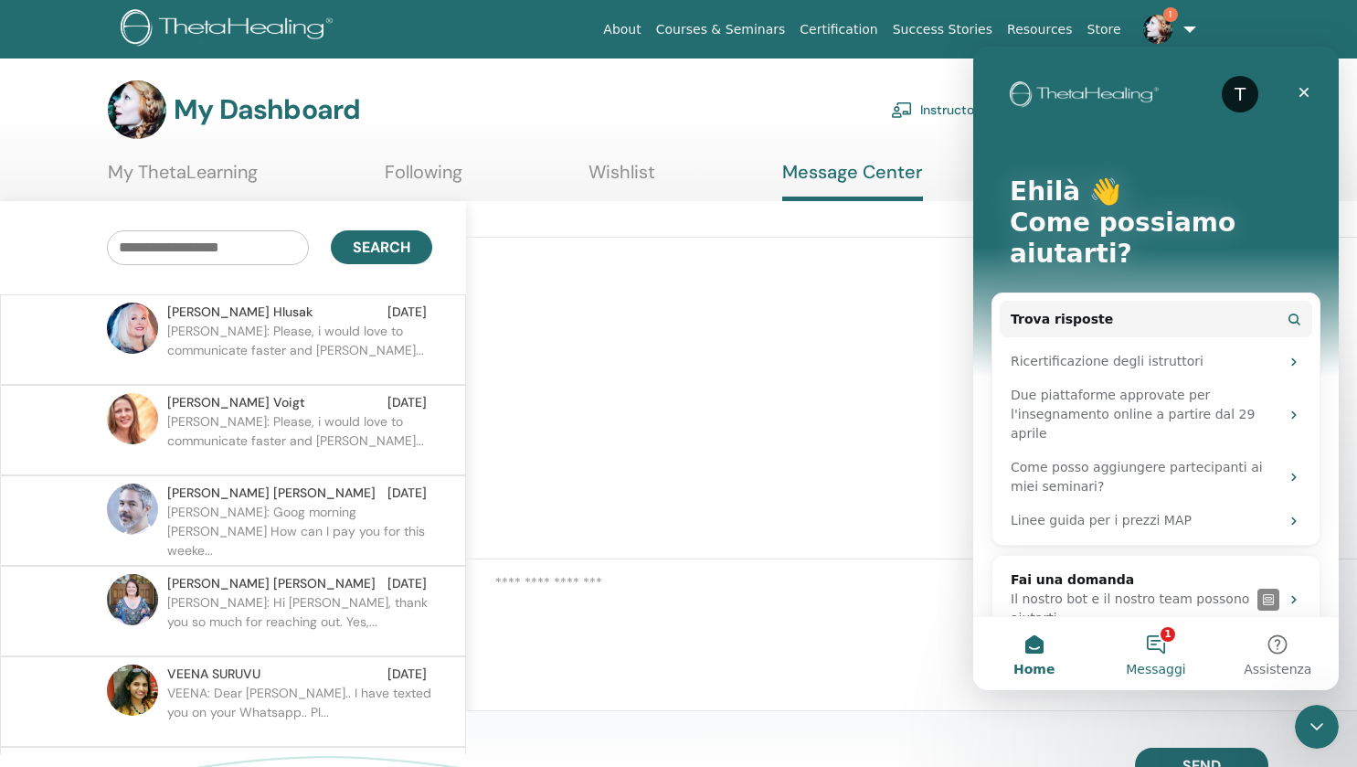
click at [1163, 635] on button "1 Messaggi" at bounding box center [1156, 653] width 122 height 73
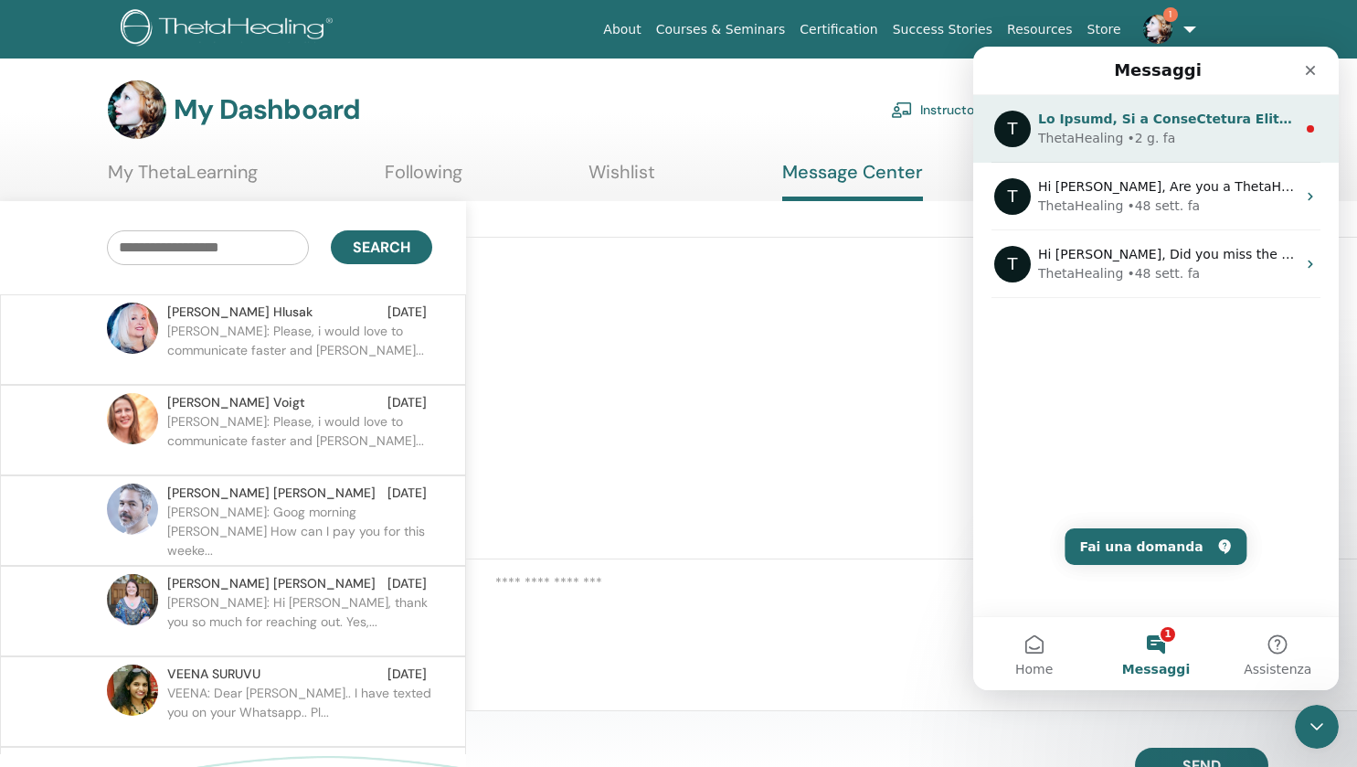
click at [1224, 143] on div "ThetaHealing • 2 g. fa" at bounding box center [1167, 138] width 258 height 19
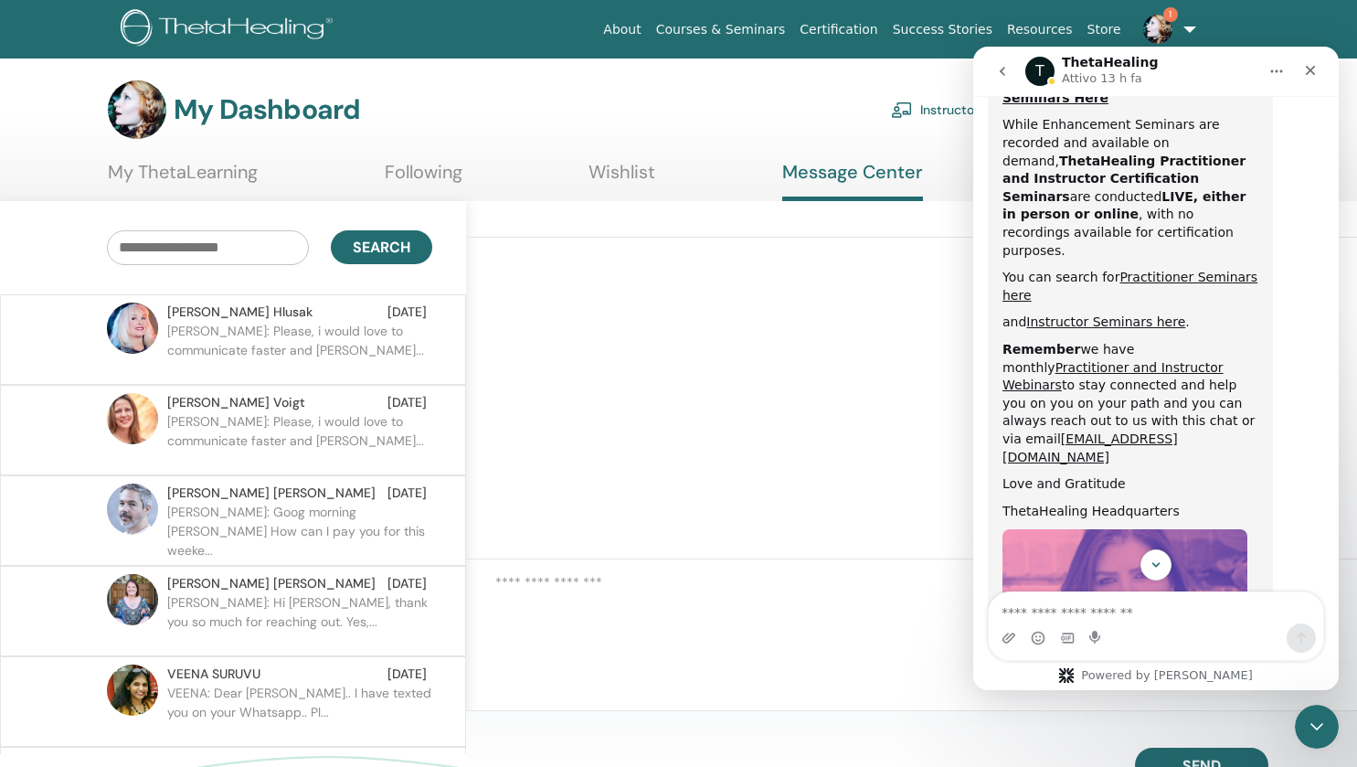
scroll to position [869, 0]
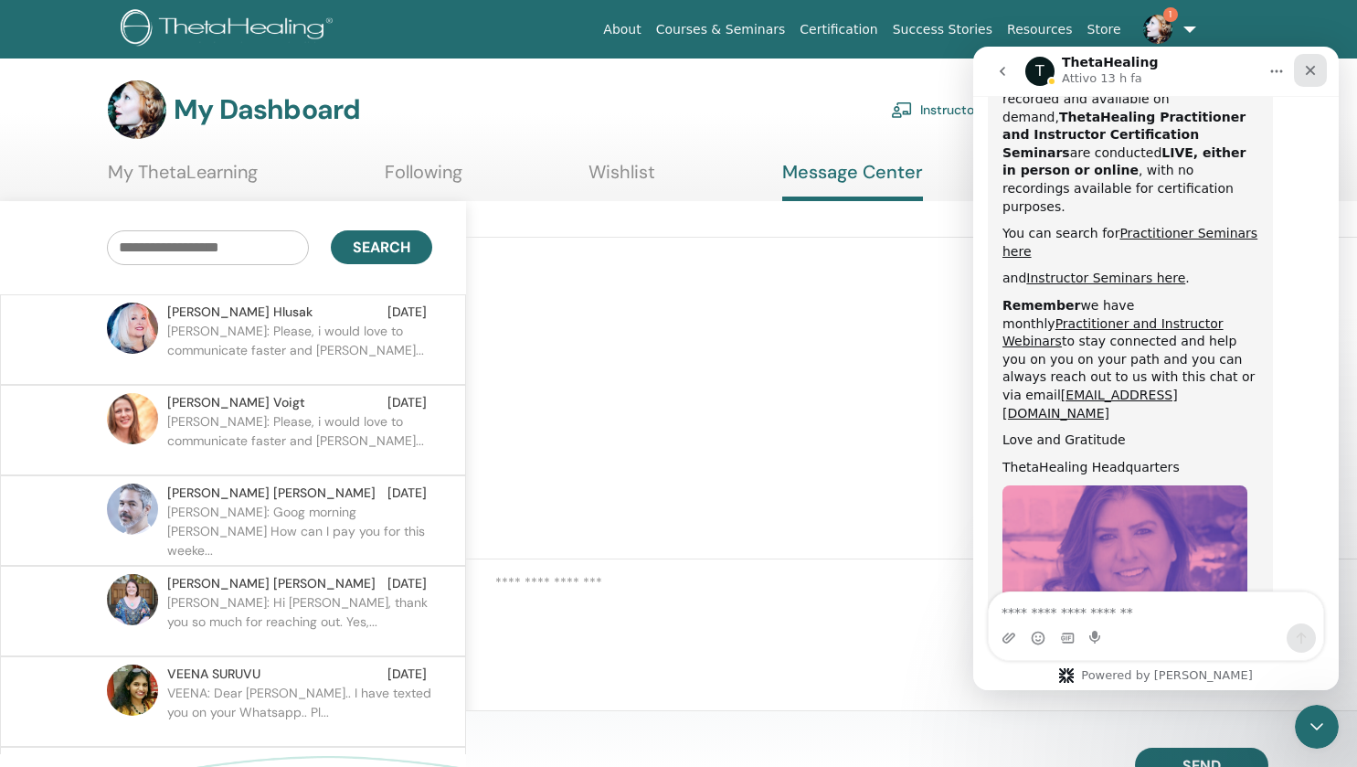
click at [1308, 76] on icon "Chiudi" at bounding box center [1310, 70] width 15 height 15
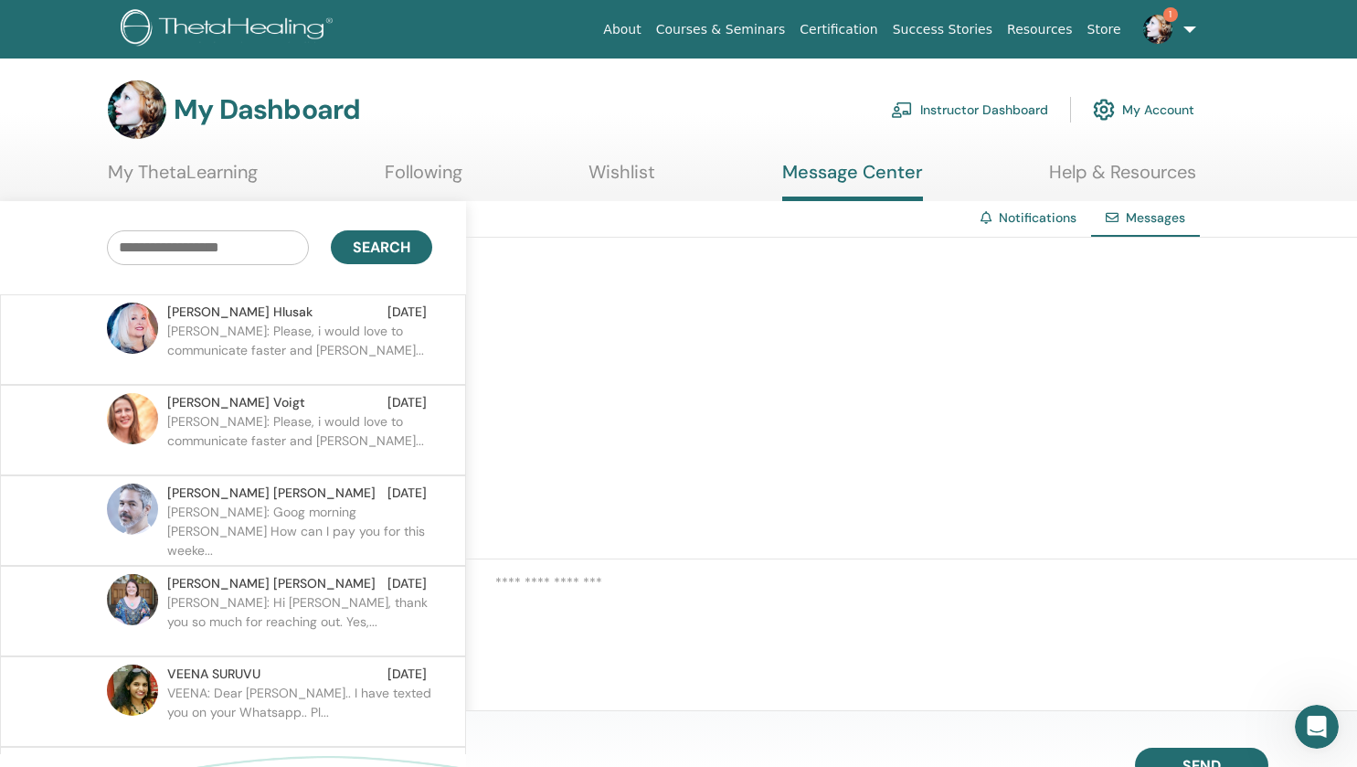
click at [1170, 27] on img at bounding box center [1157, 29] width 29 height 29
